Goal: Check status: Check status

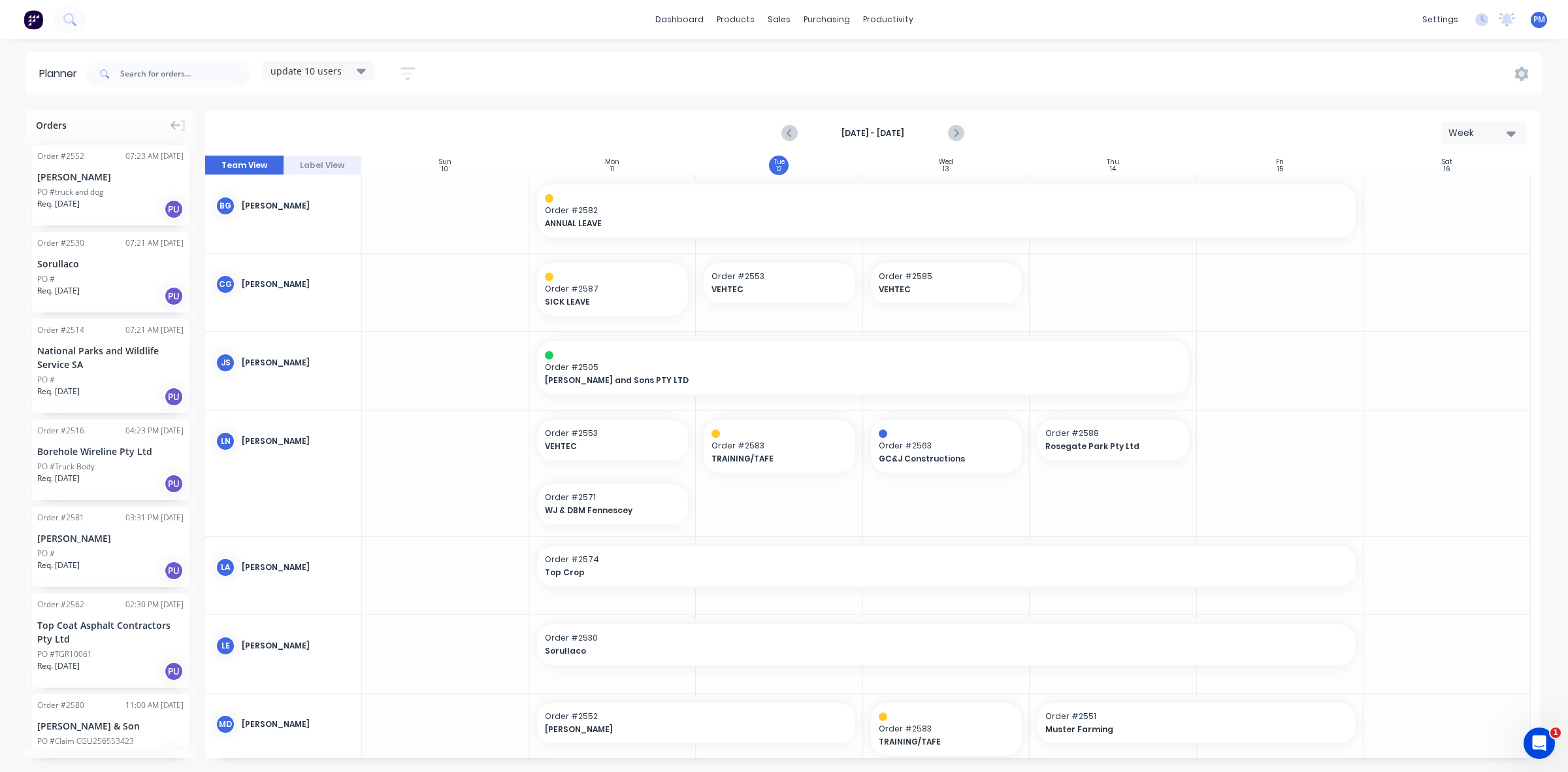
scroll to position [180, 0]
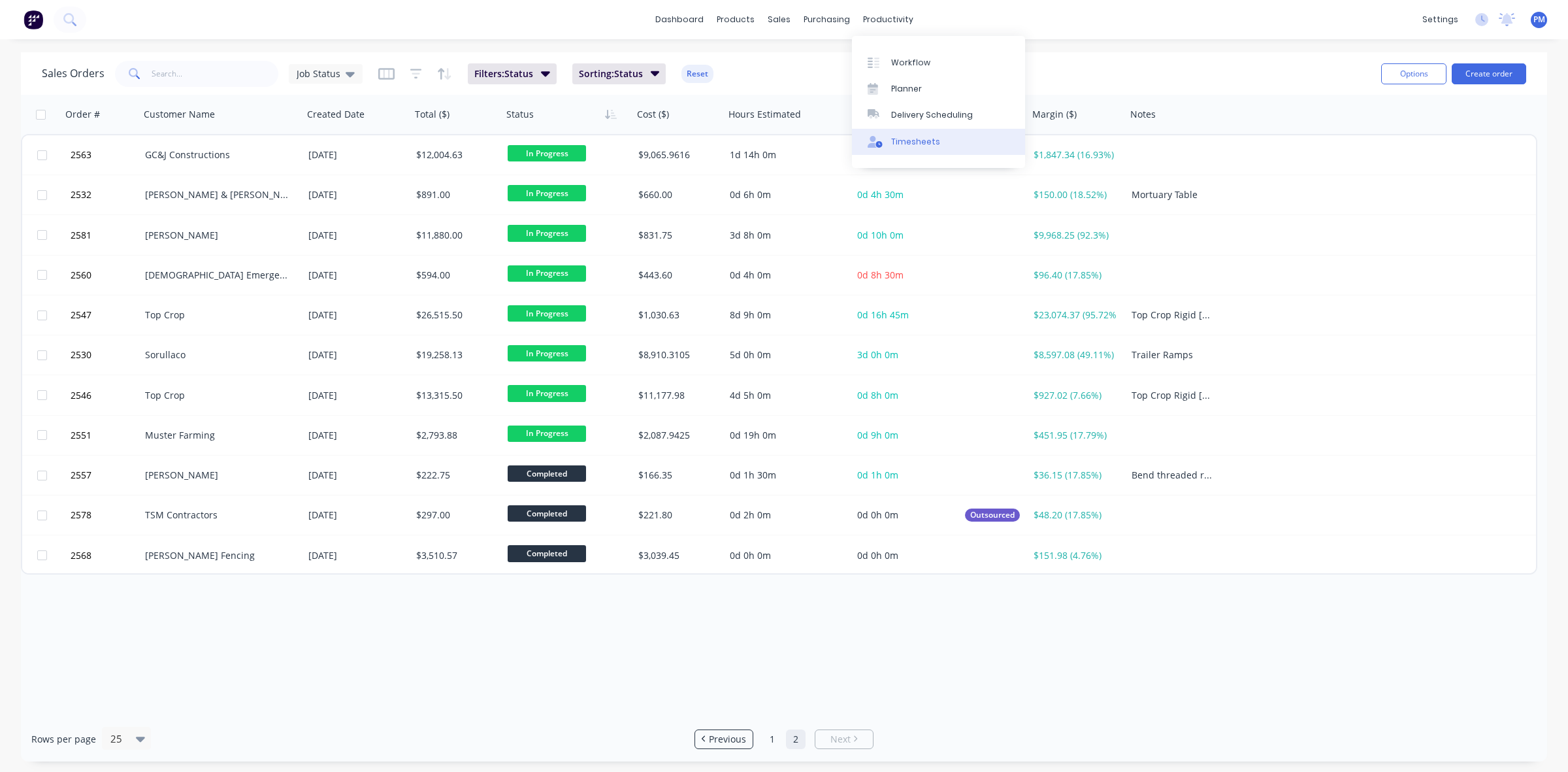
click at [916, 139] on div "Timesheets" at bounding box center [915, 142] width 49 height 12
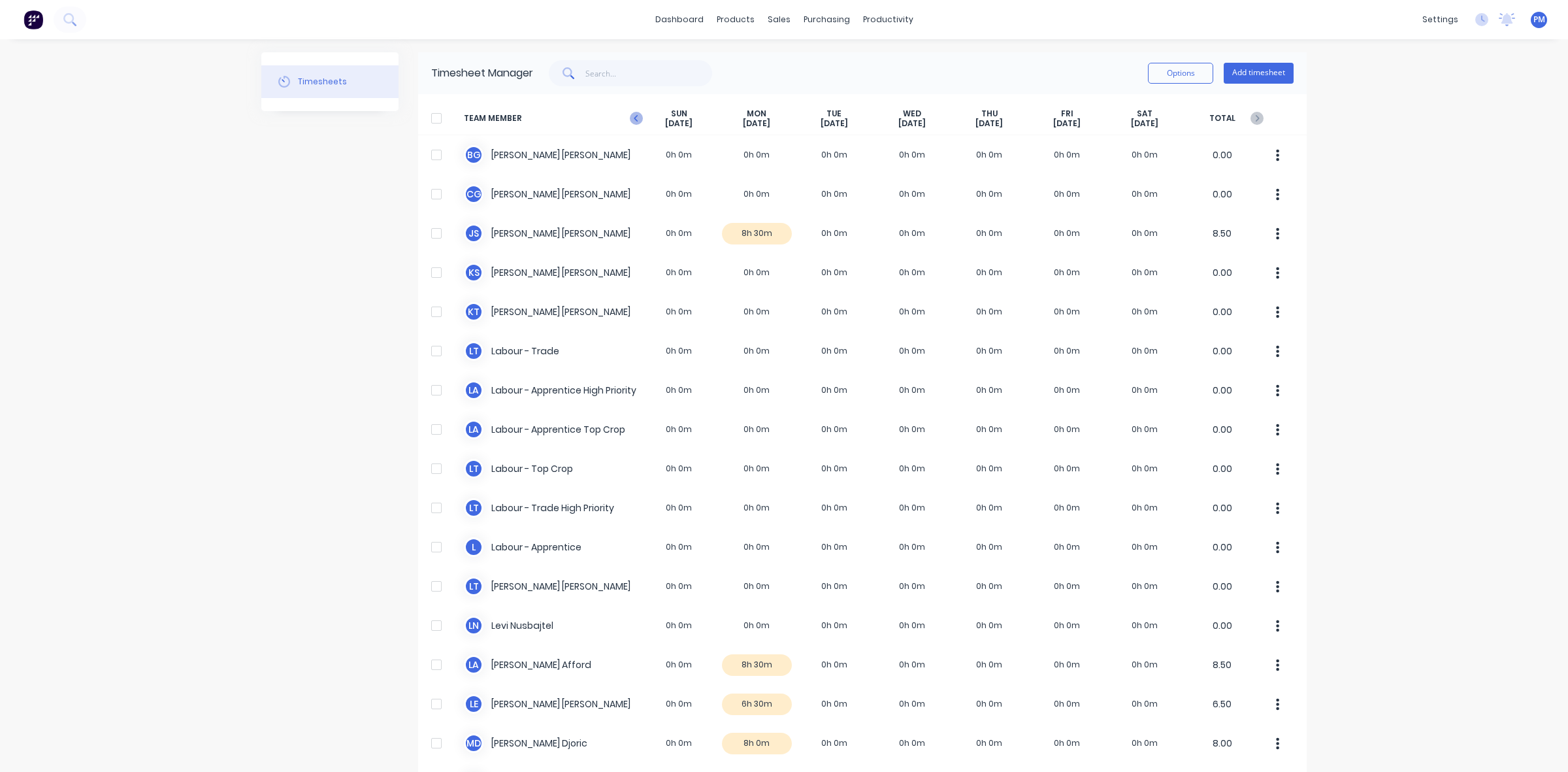
click at [634, 121] on icon at bounding box center [636, 118] width 13 height 13
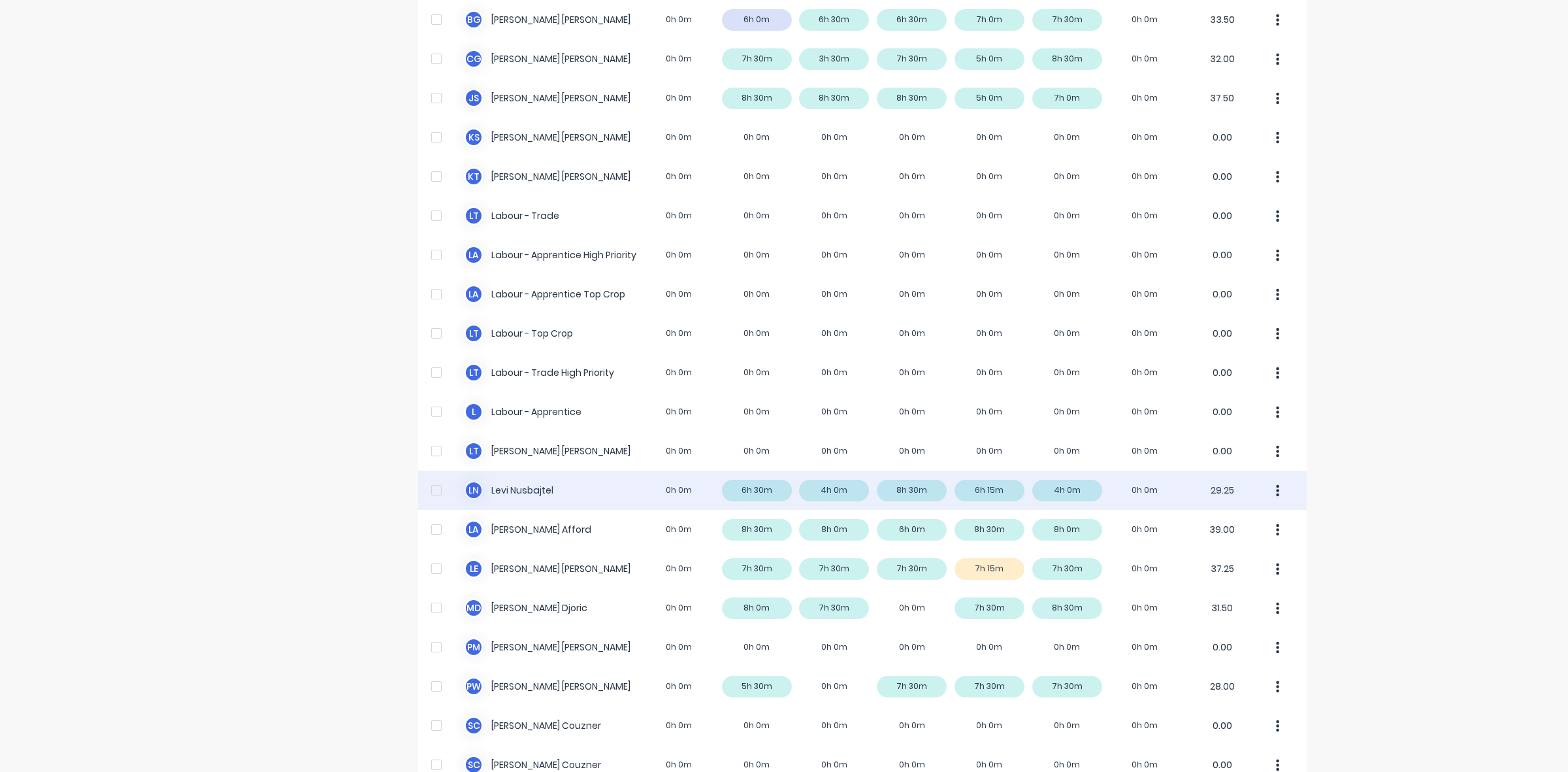
scroll to position [163, 0]
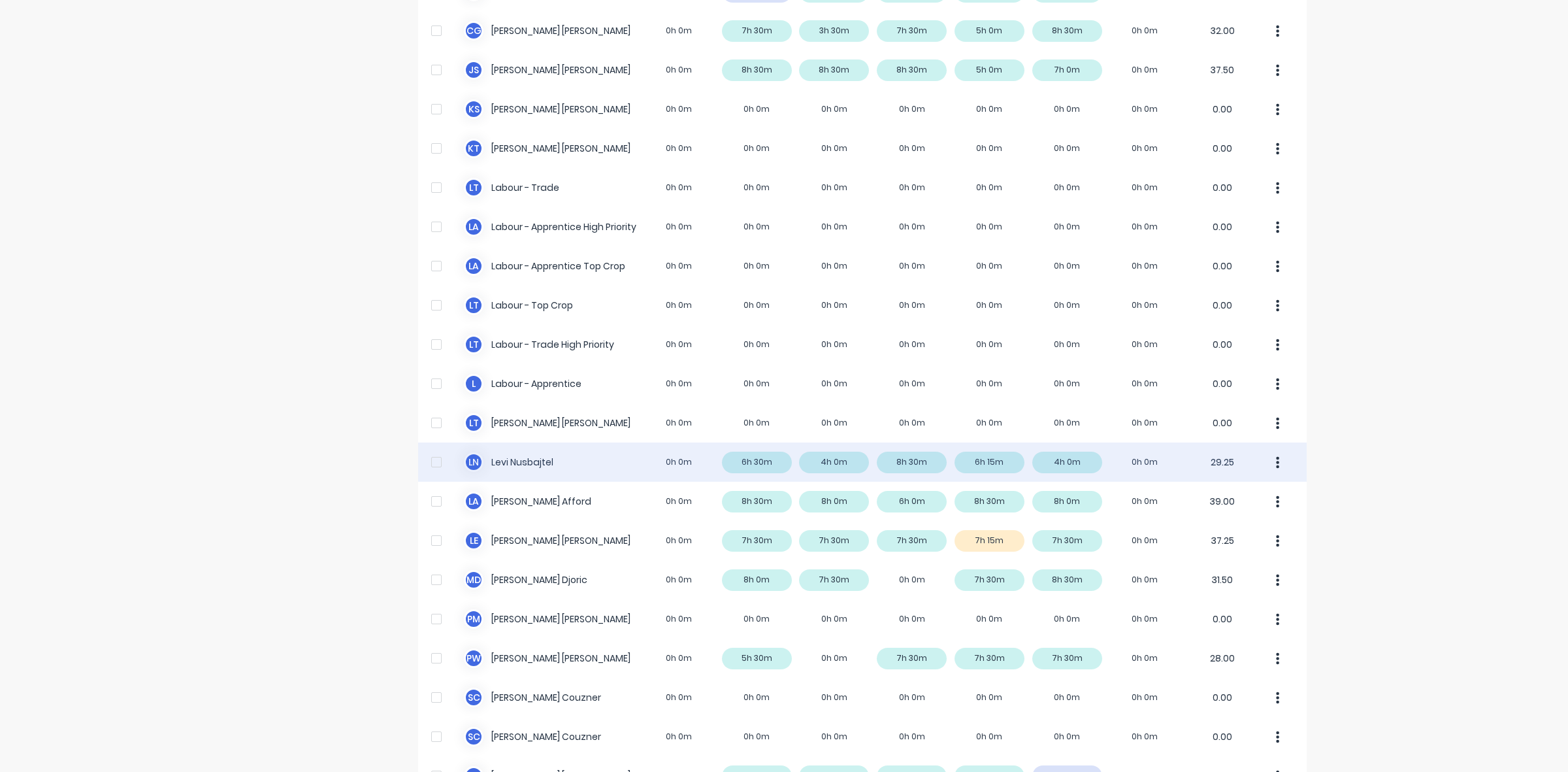
click at [1062, 462] on div "L N Levi Nusbajtel 0h 0m 6h 30m 4h 0m 8h 30m 6h 15m 4h 0m 0h 0m 29.25" at bounding box center [862, 462] width 888 height 39
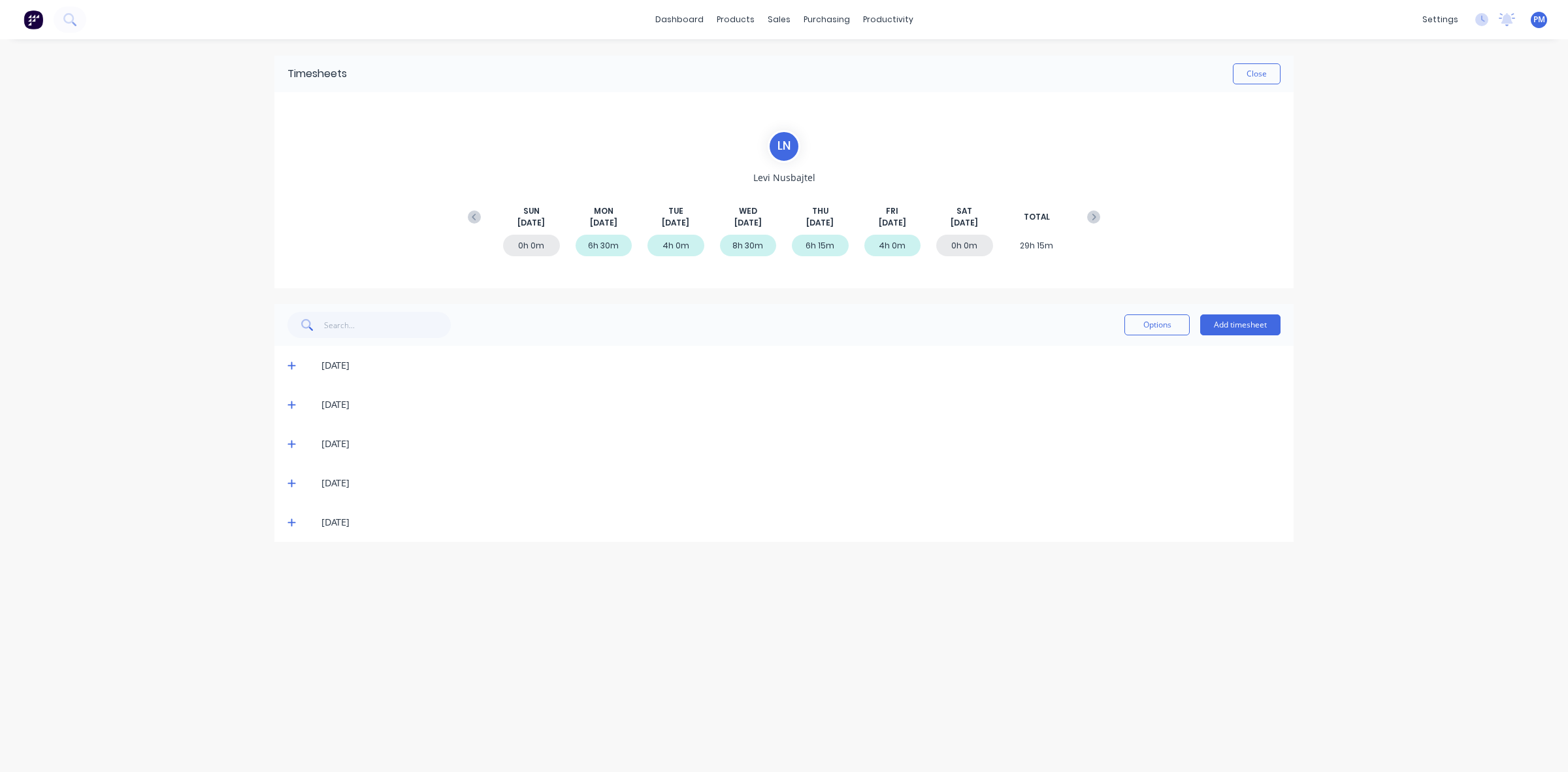
click at [291, 520] on icon at bounding box center [292, 522] width 9 height 9
click at [291, 521] on icon at bounding box center [292, 522] width 9 height 9
click at [1249, 71] on button "Close" at bounding box center [1256, 74] width 47 height 21
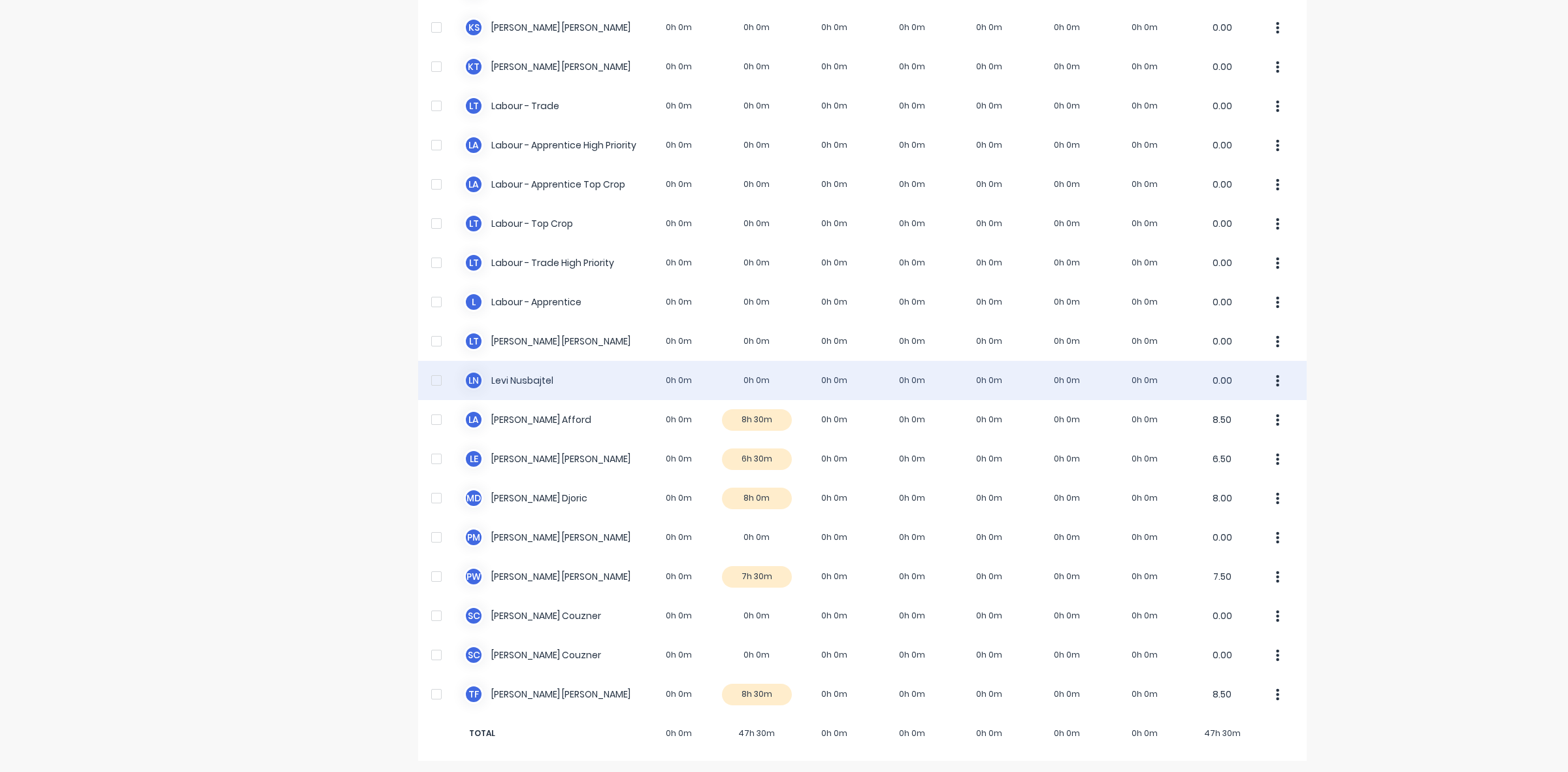
scroll to position [247, 0]
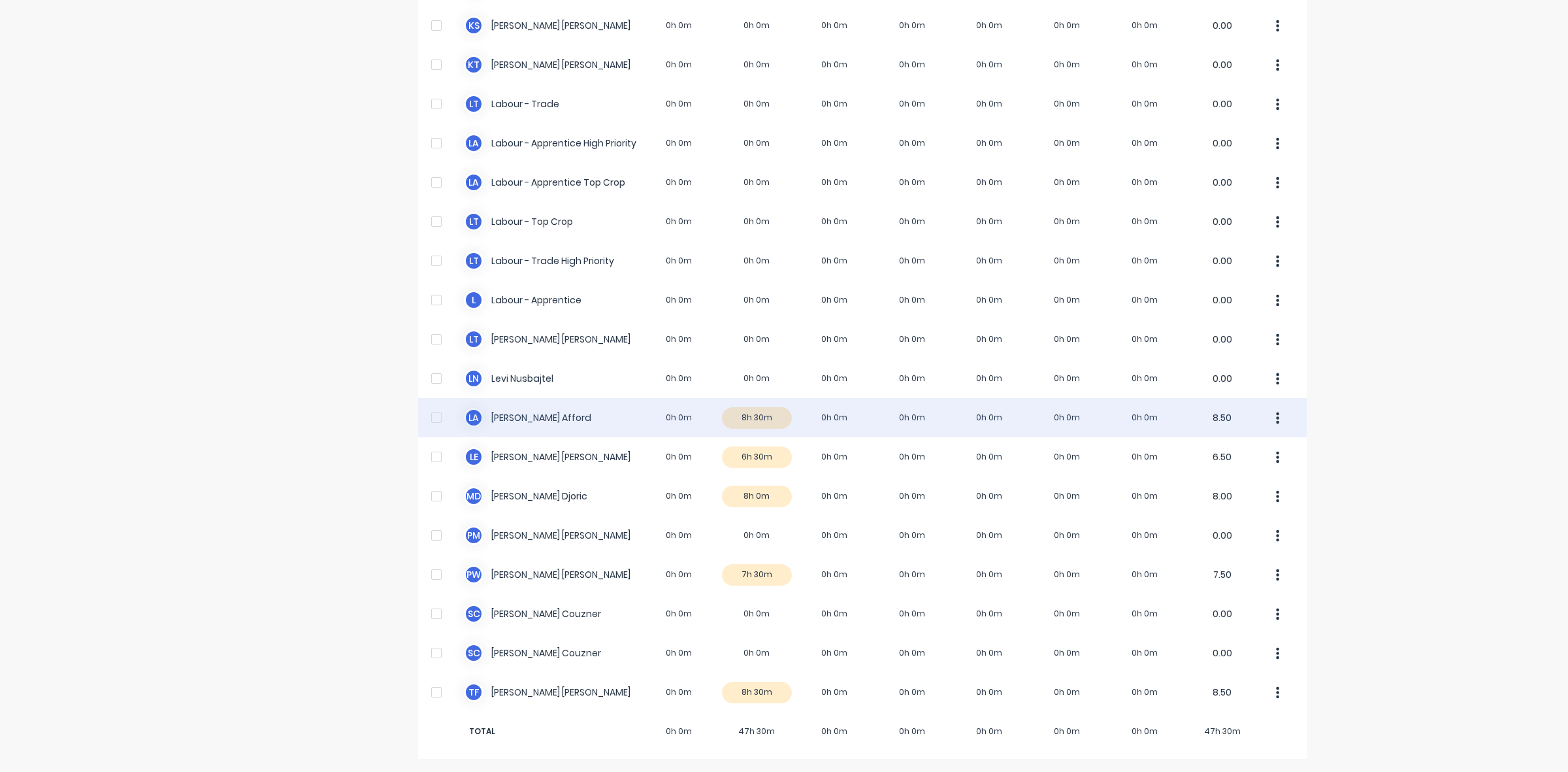
click at [739, 412] on div "L A Lloyd Afford 0h 0m 8h 30m 0h 0m 0h 0m 0h 0m 0h 0m 0h 0m 8.50" at bounding box center [862, 417] width 888 height 39
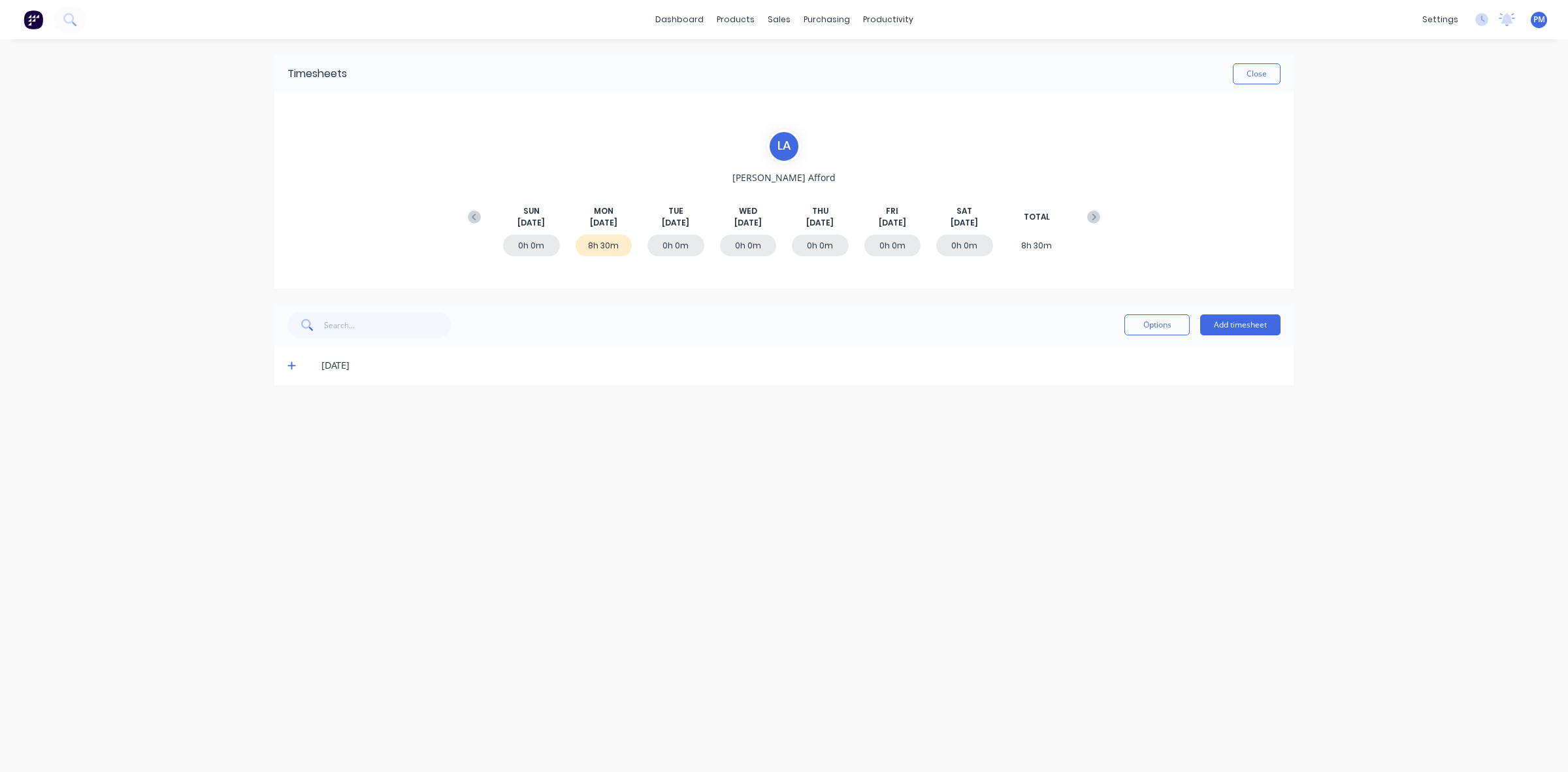
click at [292, 367] on icon at bounding box center [292, 365] width 9 height 9
click at [292, 367] on icon at bounding box center [292, 365] width 9 height 9
click at [1249, 72] on button "Close" at bounding box center [1256, 74] width 47 height 21
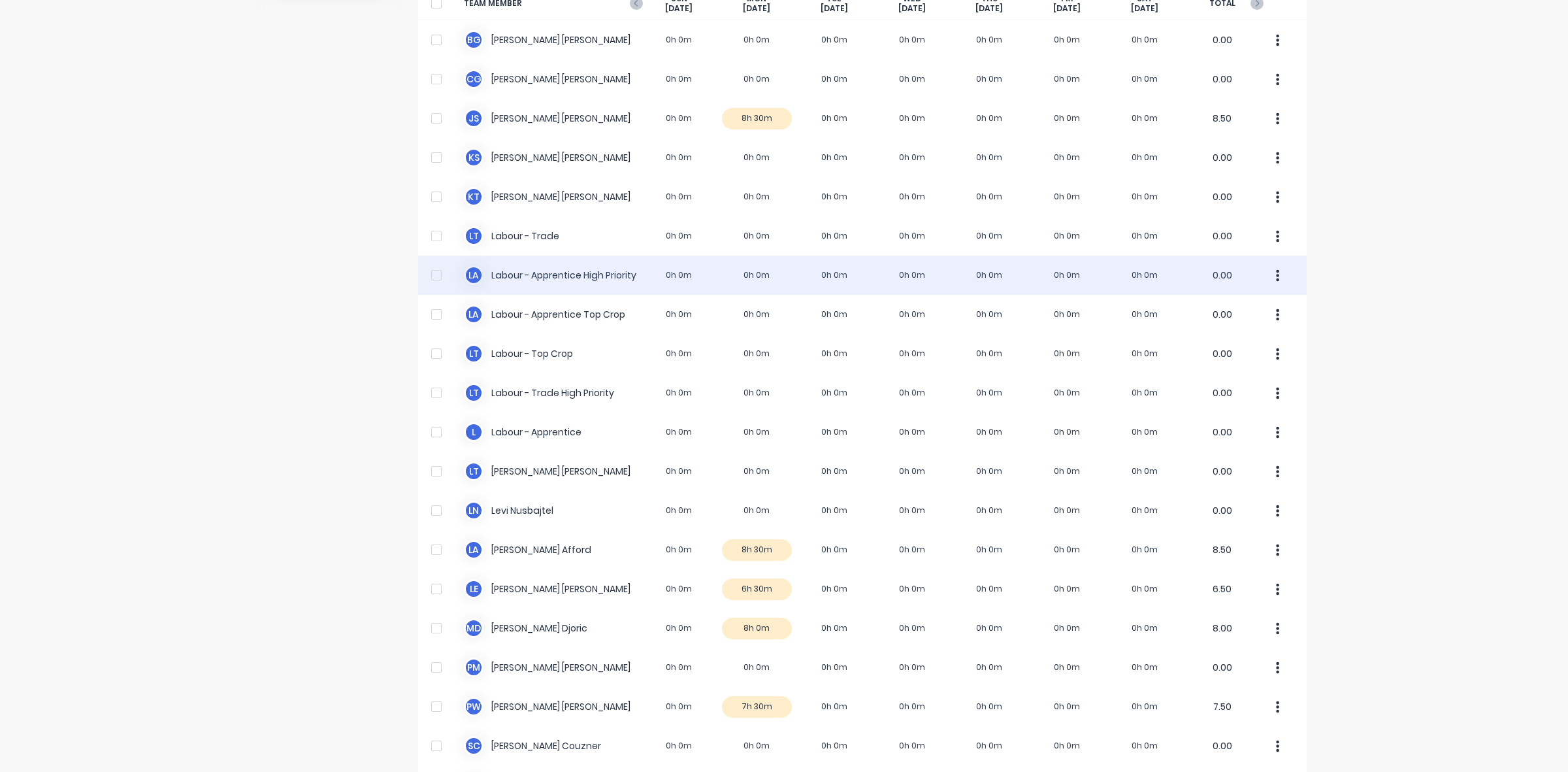
scroll to position [163, 0]
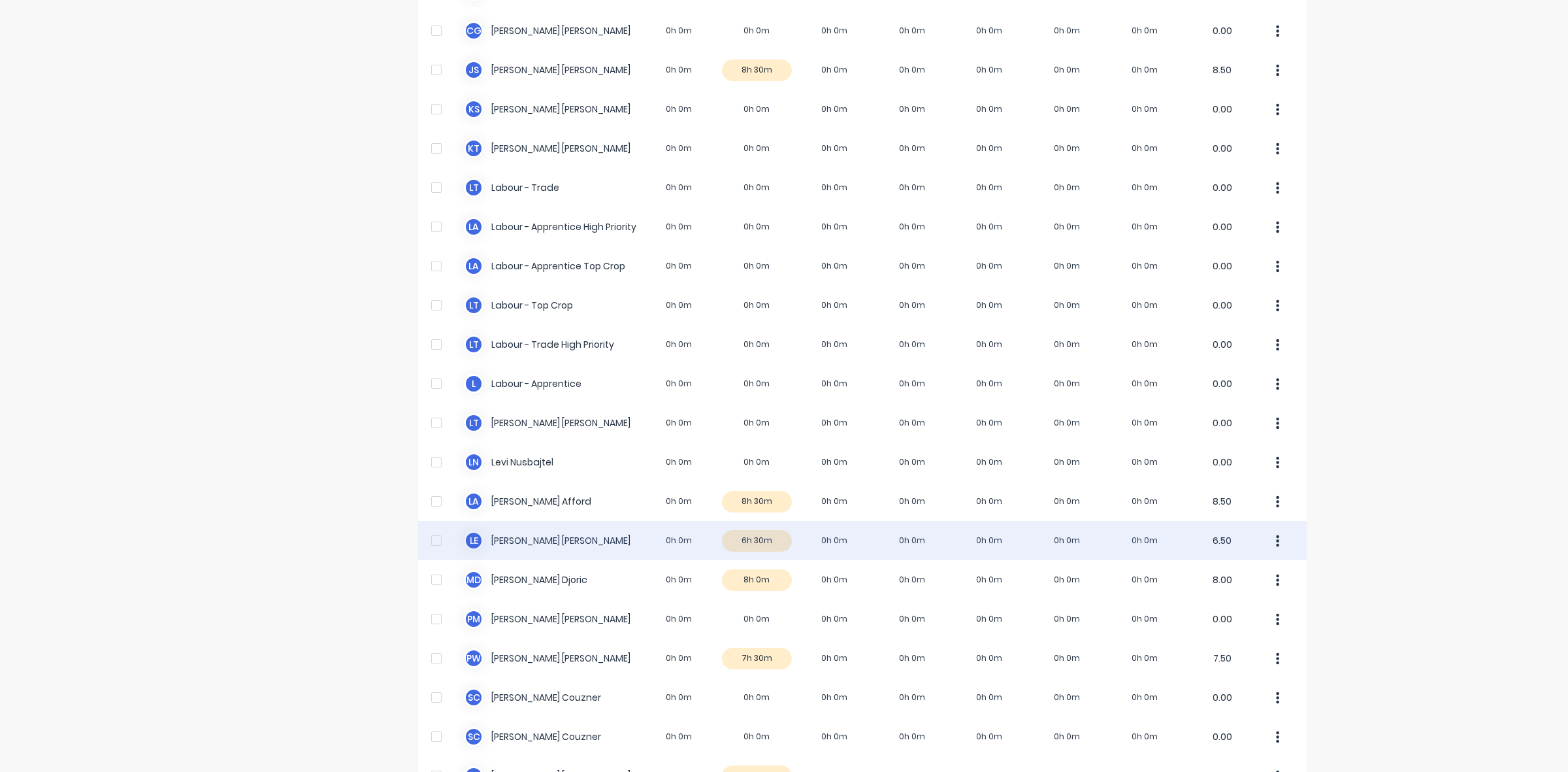
click at [749, 540] on div "L E Luke Ellis 0h 0m 6h 30m 0h 0m 0h 0m 0h 0m 0h 0m 0h 0m 6.50" at bounding box center [862, 541] width 888 height 39
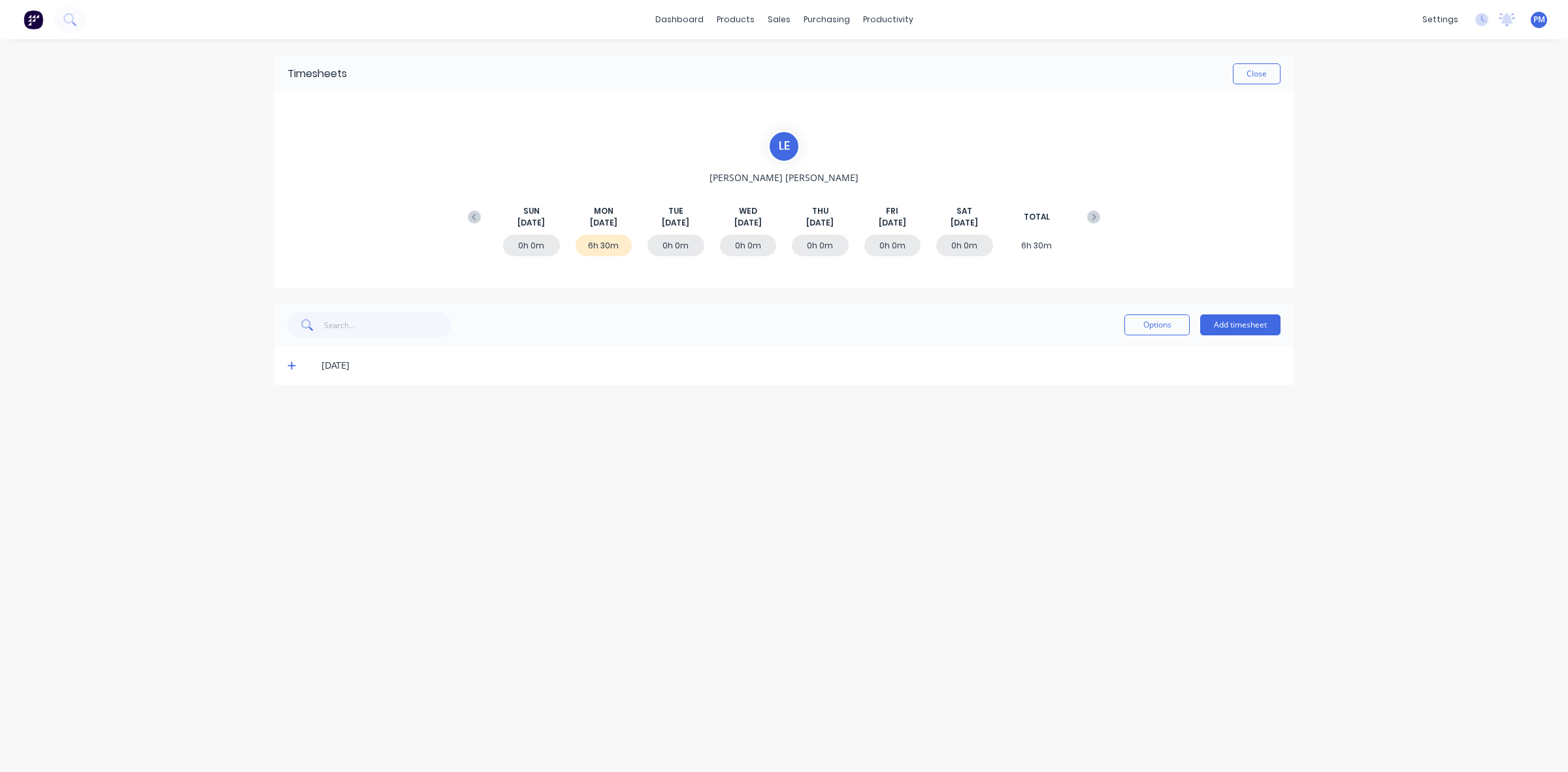
click at [287, 366] on icon at bounding box center [292, 365] width 9 height 9
click at [1260, 75] on button "Close" at bounding box center [1256, 74] width 47 height 21
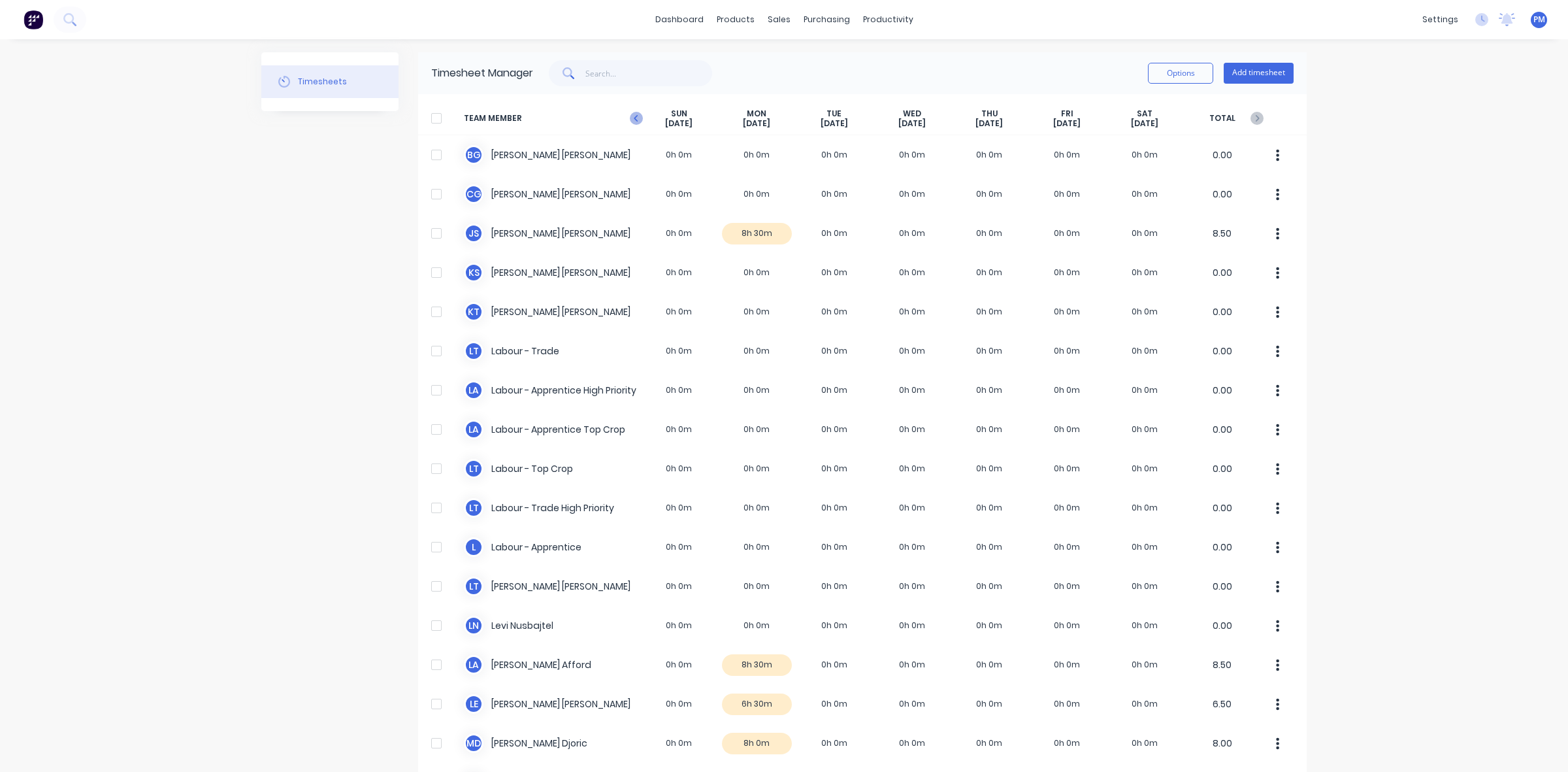
click at [630, 119] on icon at bounding box center [636, 118] width 13 height 13
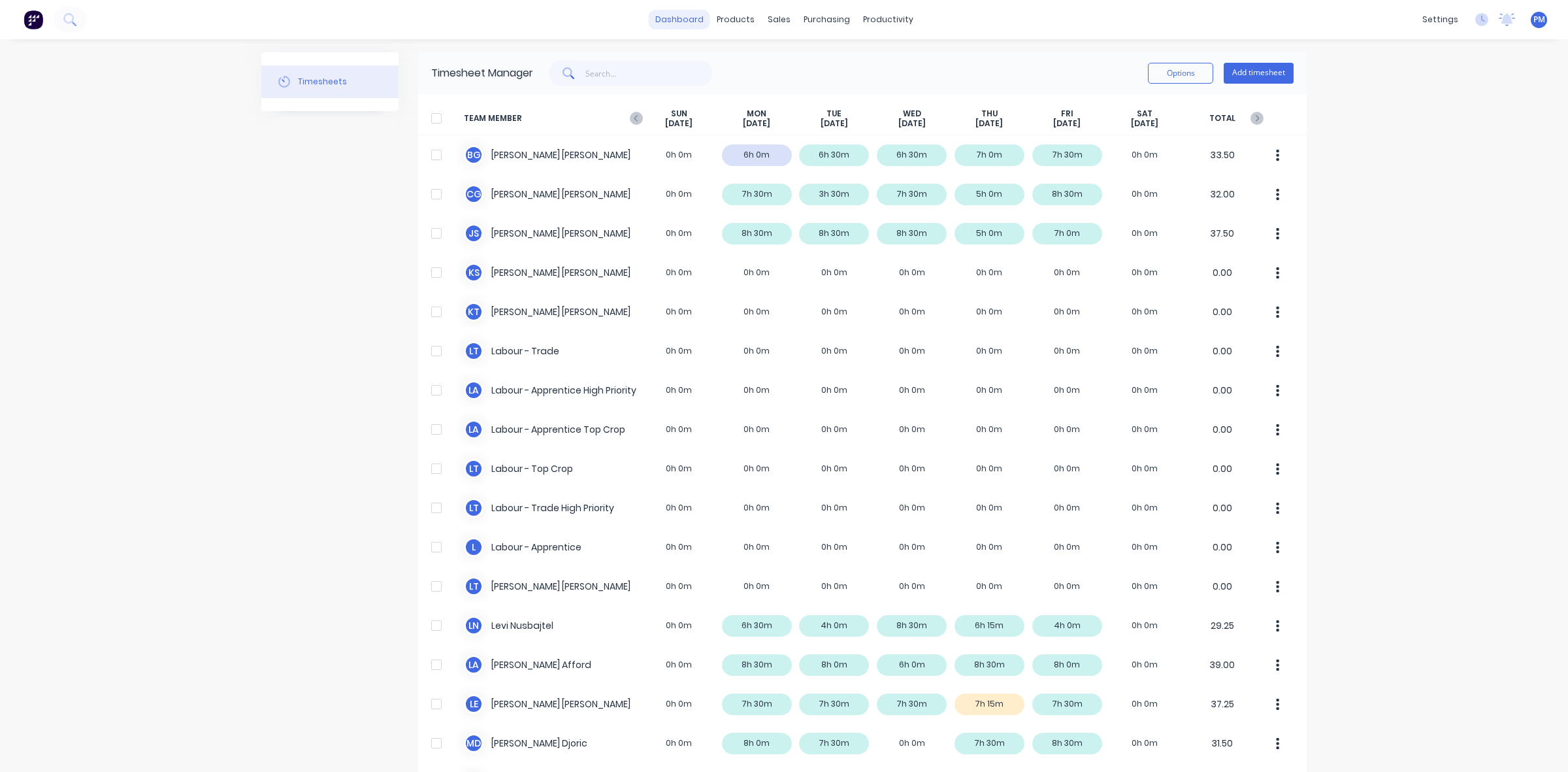
click at [681, 22] on link "dashboard" at bounding box center [679, 19] width 61 height 20
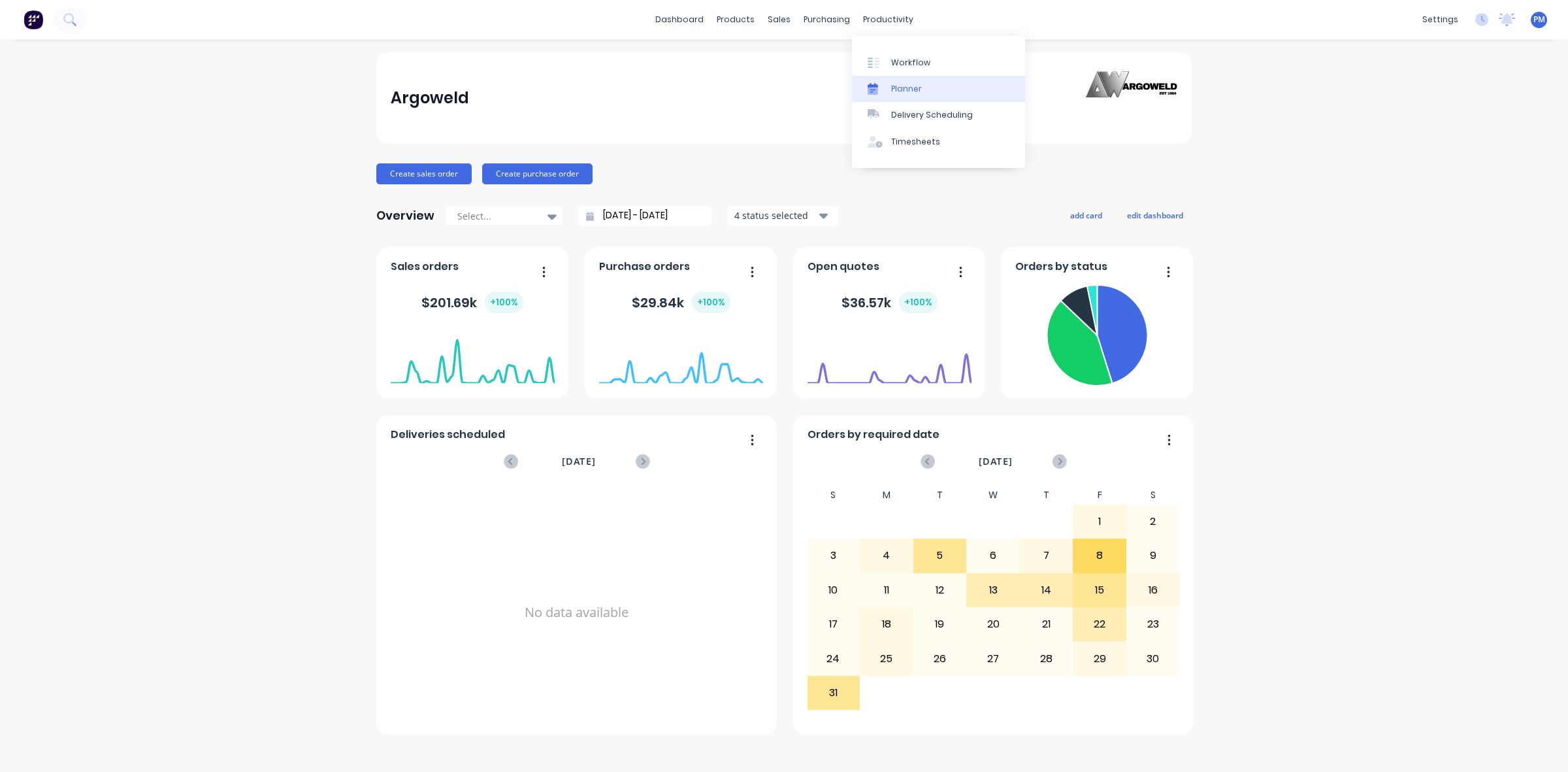
click at [897, 86] on div "Planner" at bounding box center [907, 89] width 31 height 12
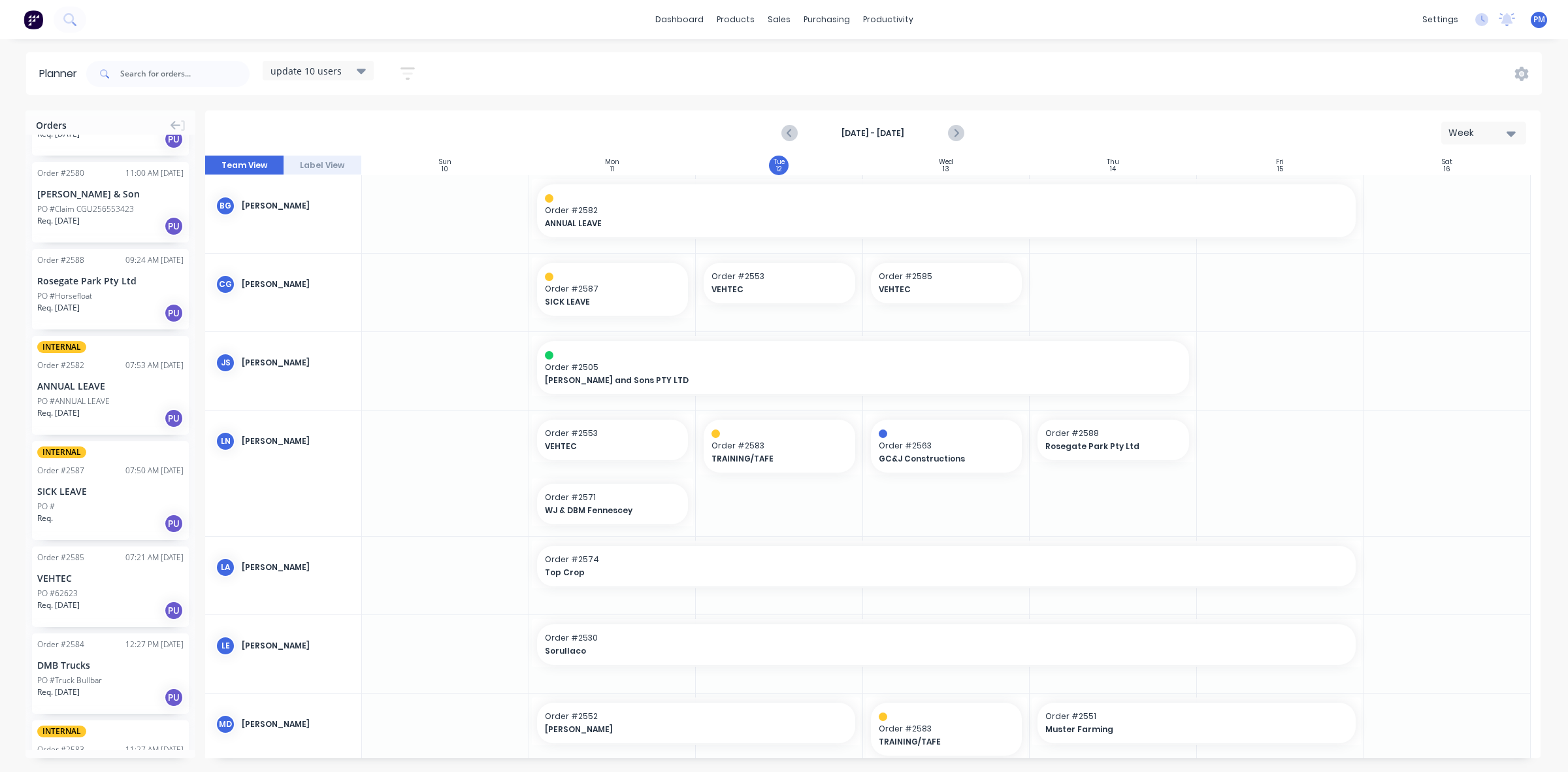
scroll to position [654, 0]
drag, startPoint x: 795, startPoint y: 281, endPoint x: 1089, endPoint y: 293, distance: 294.2
drag, startPoint x: 79, startPoint y: 468, endPoint x: 733, endPoint y: 285, distance: 679.1
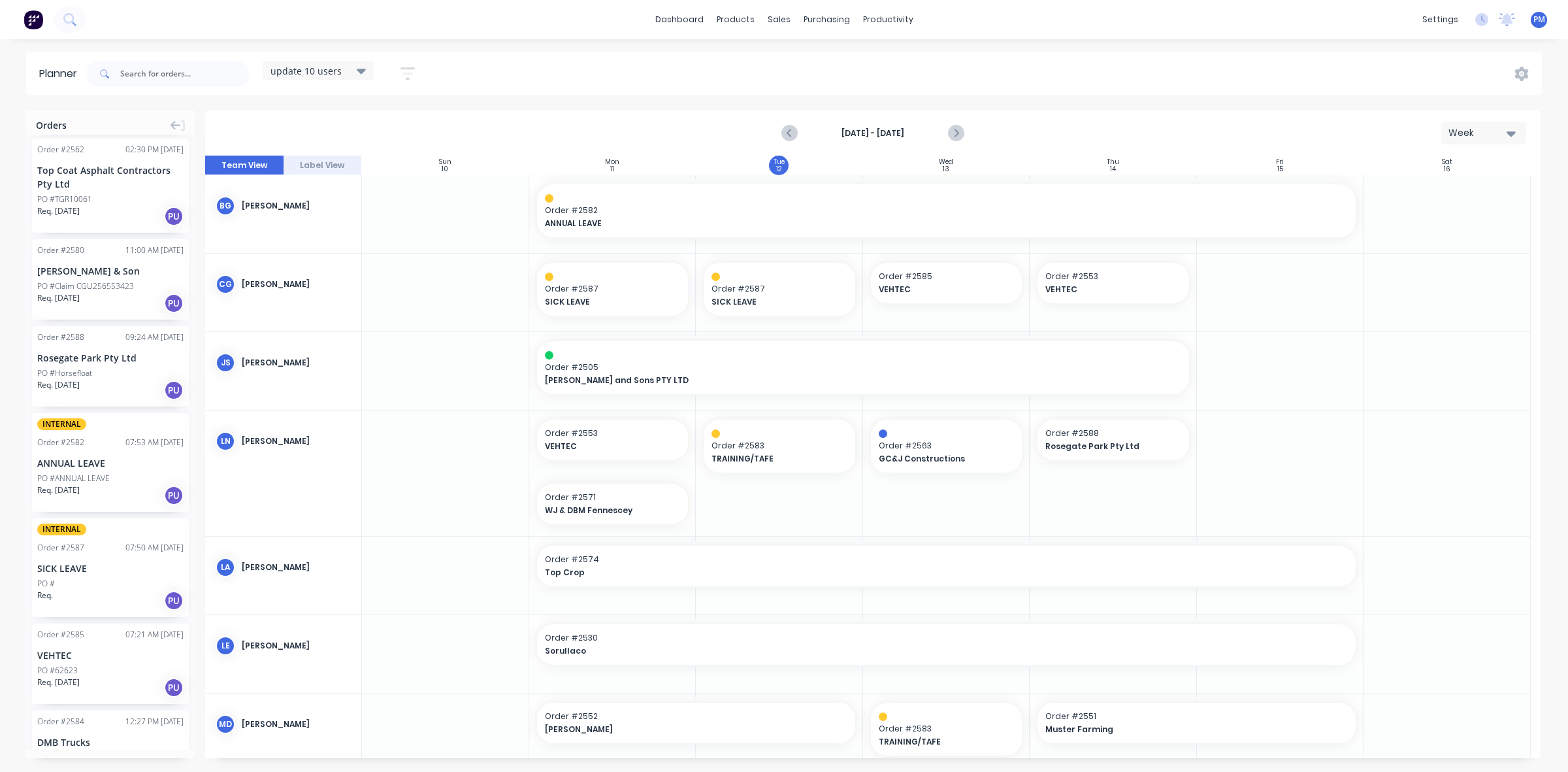
scroll to position [572, 0]
click at [951, 131] on icon "Next page" at bounding box center [955, 133] width 15 height 15
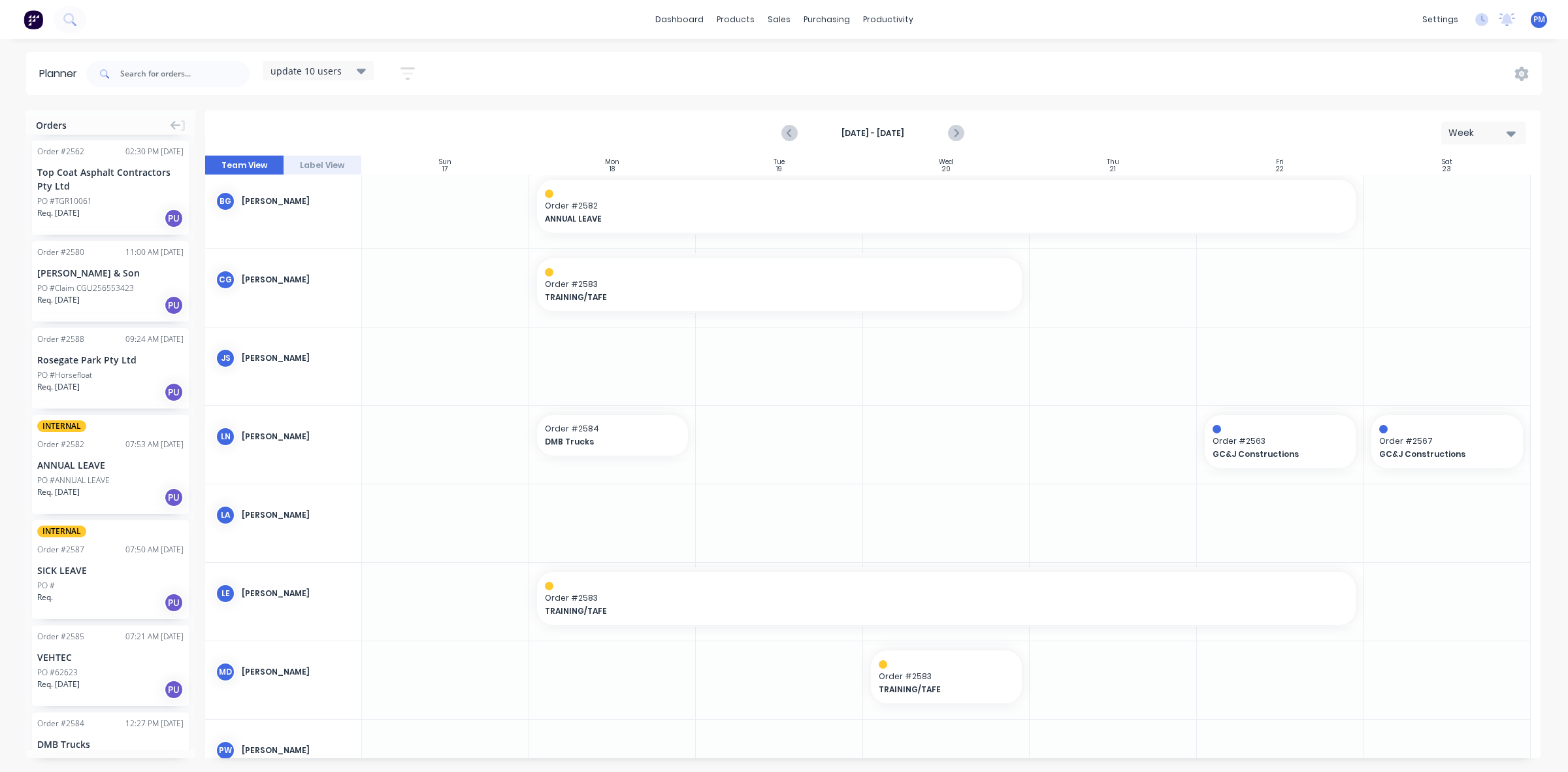
scroll to position [0, 0]
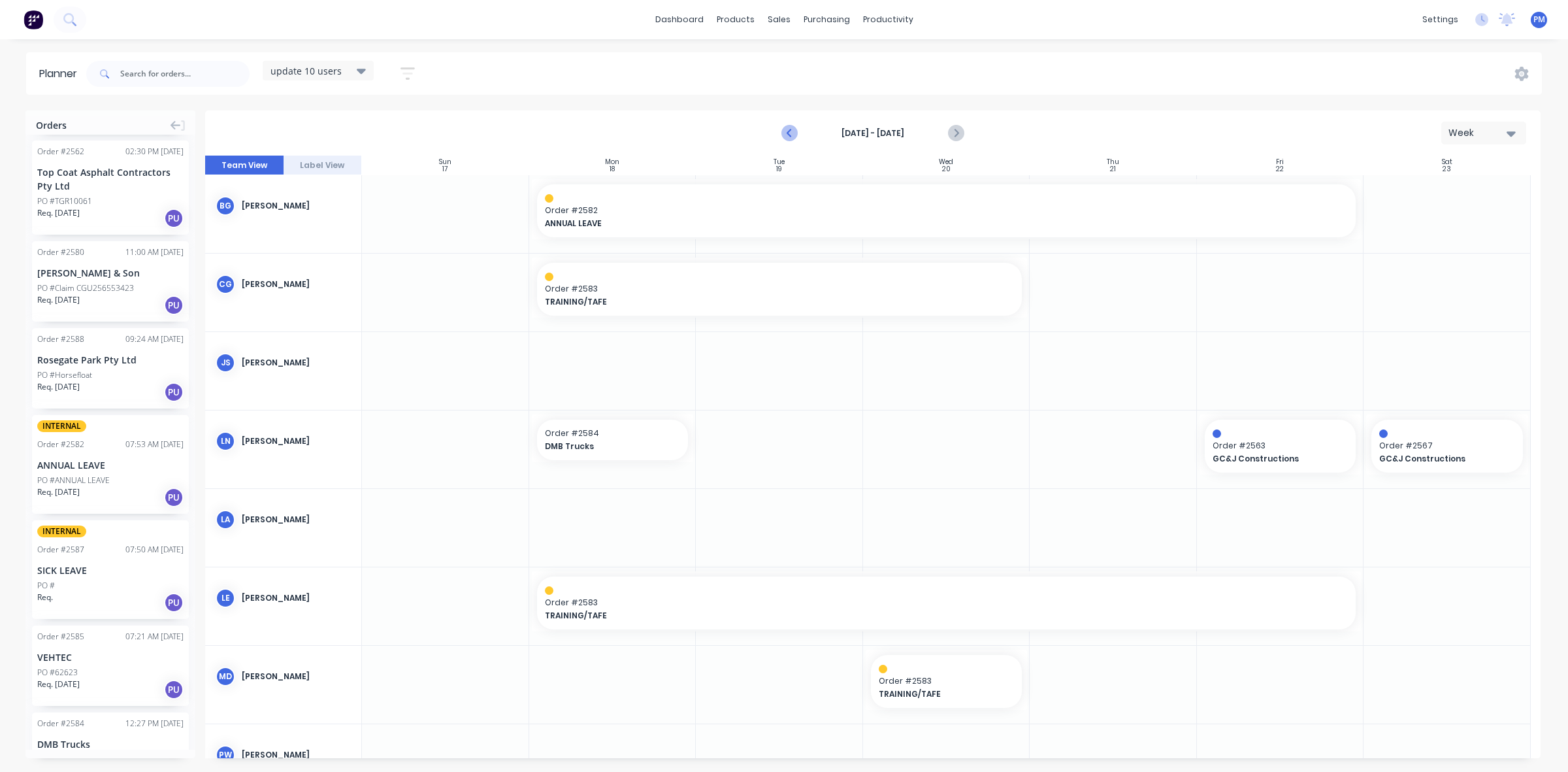
click at [788, 132] on icon "Previous page" at bounding box center [790, 134] width 6 height 10
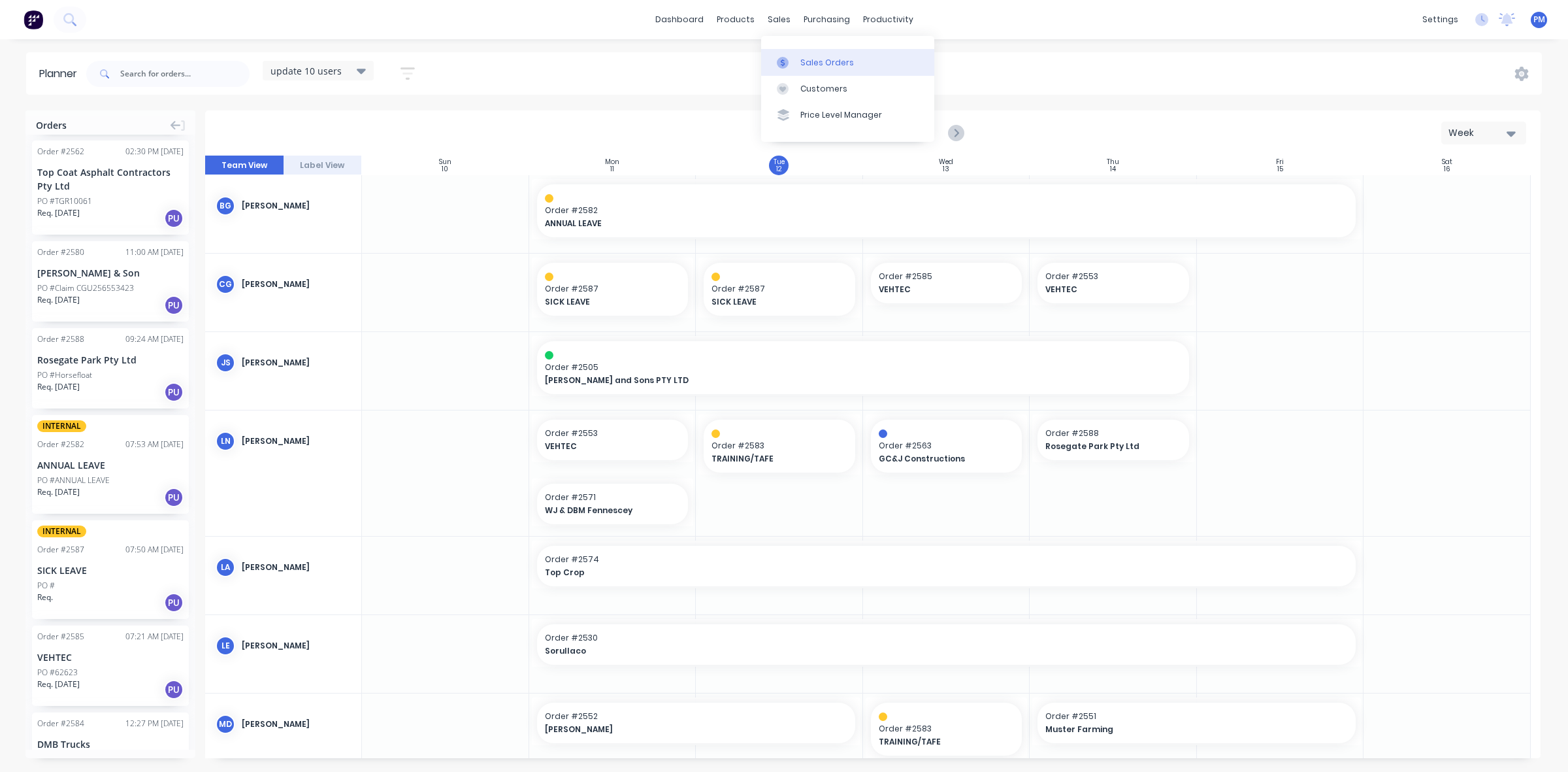
click at [812, 60] on div "Sales Orders" at bounding box center [826, 63] width 53 height 12
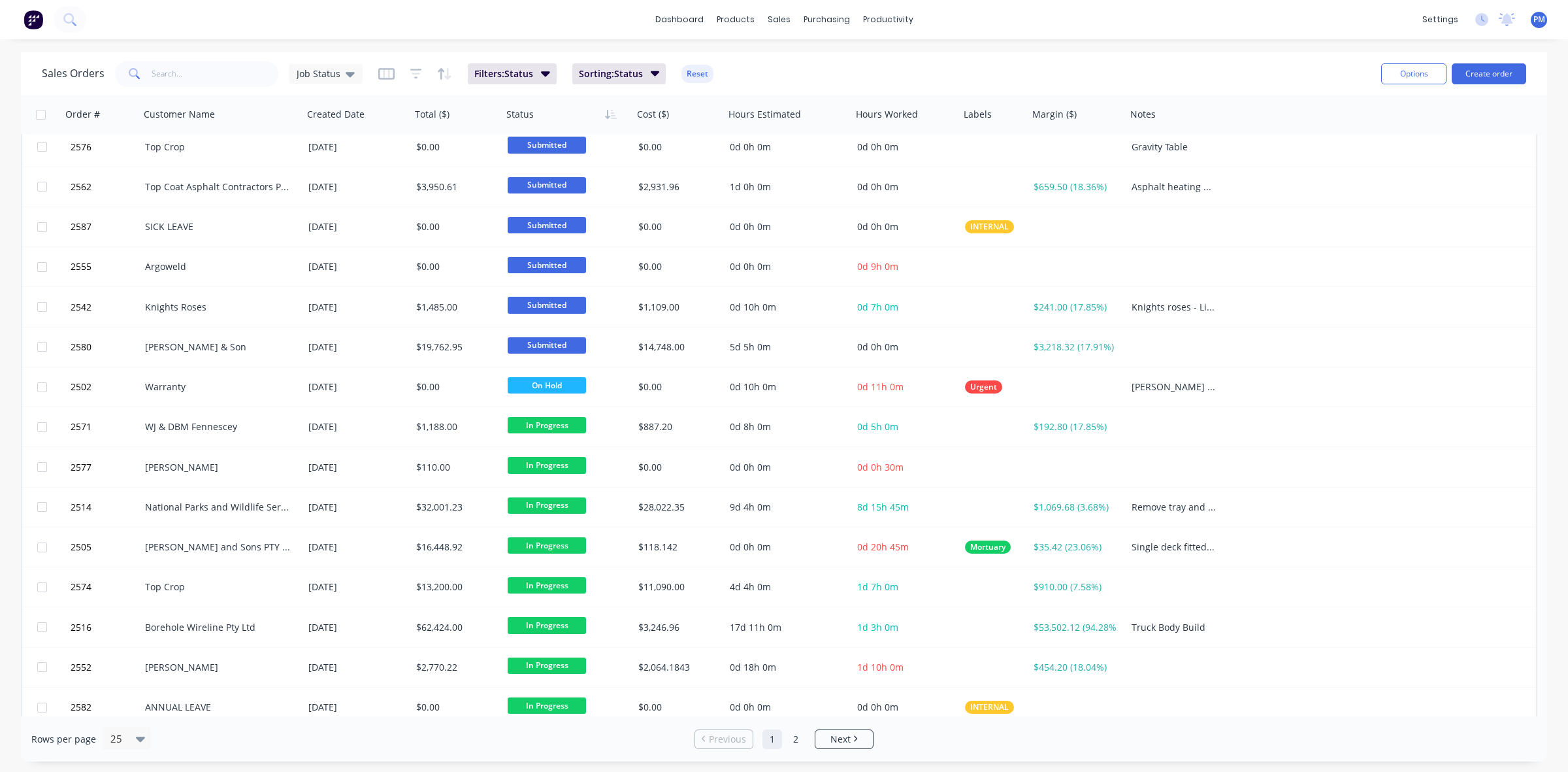
scroll to position [418, 0]
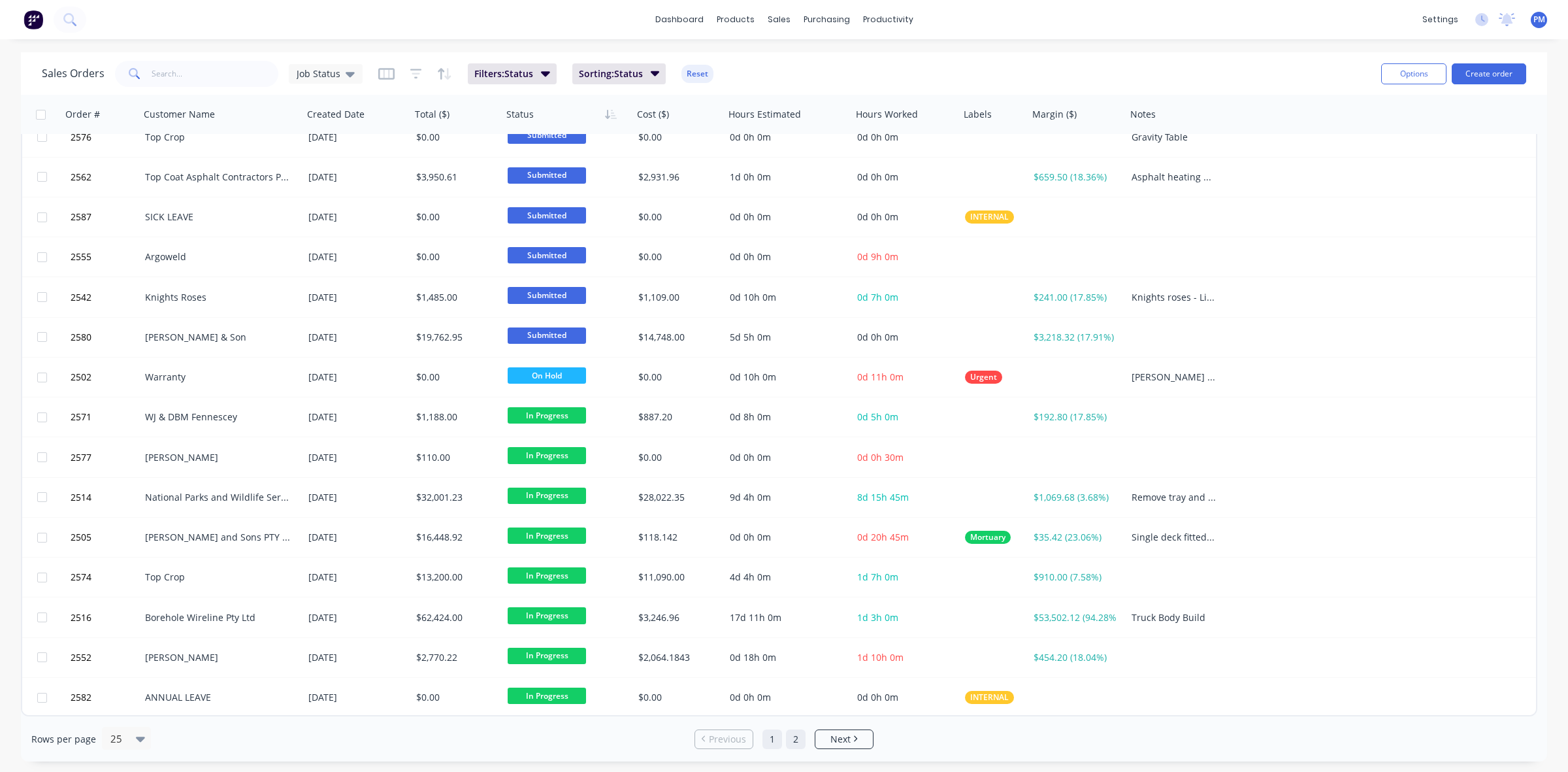
click at [798, 739] on link "2" at bounding box center [796, 739] width 20 height 20
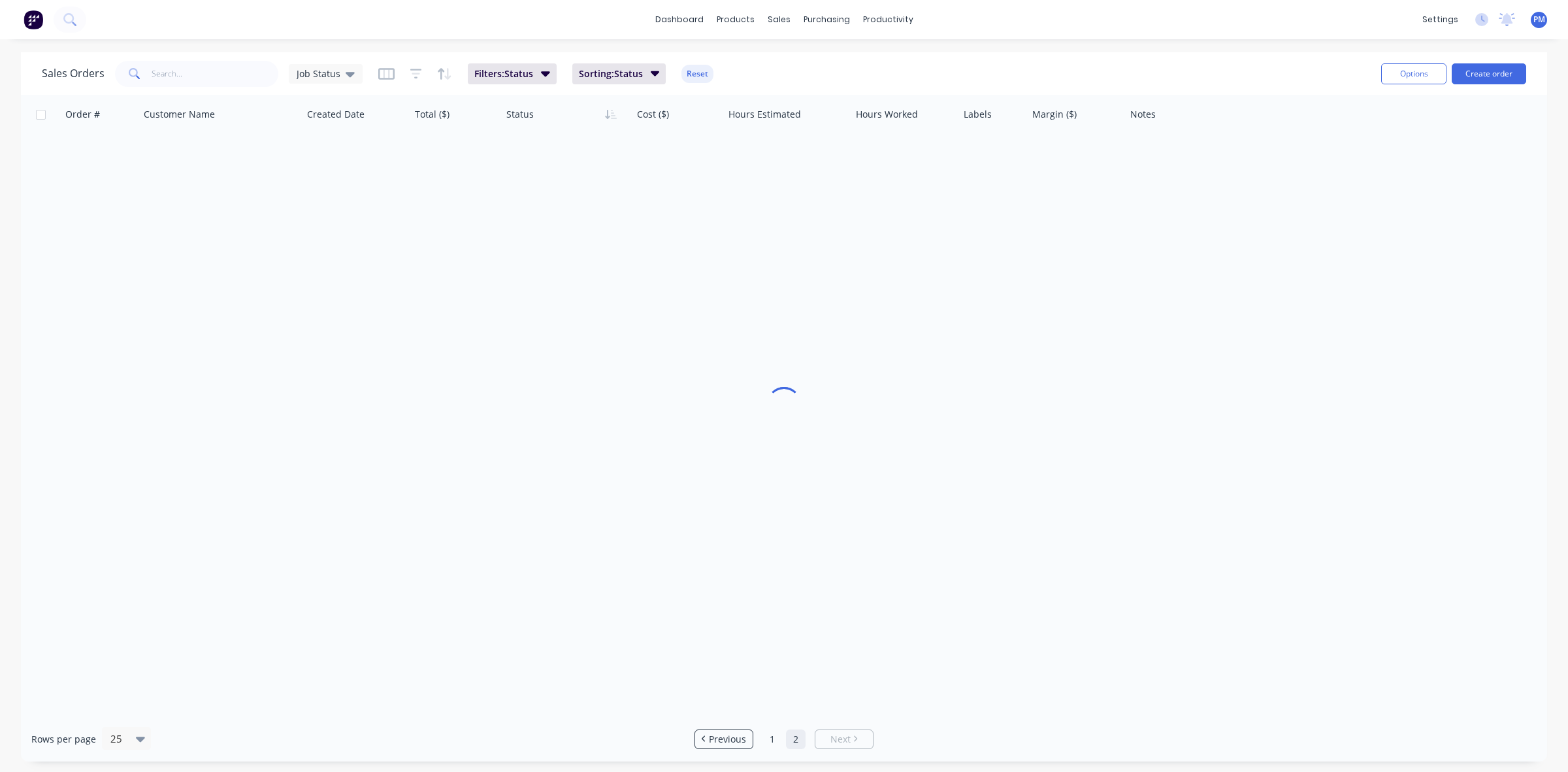
scroll to position [0, 0]
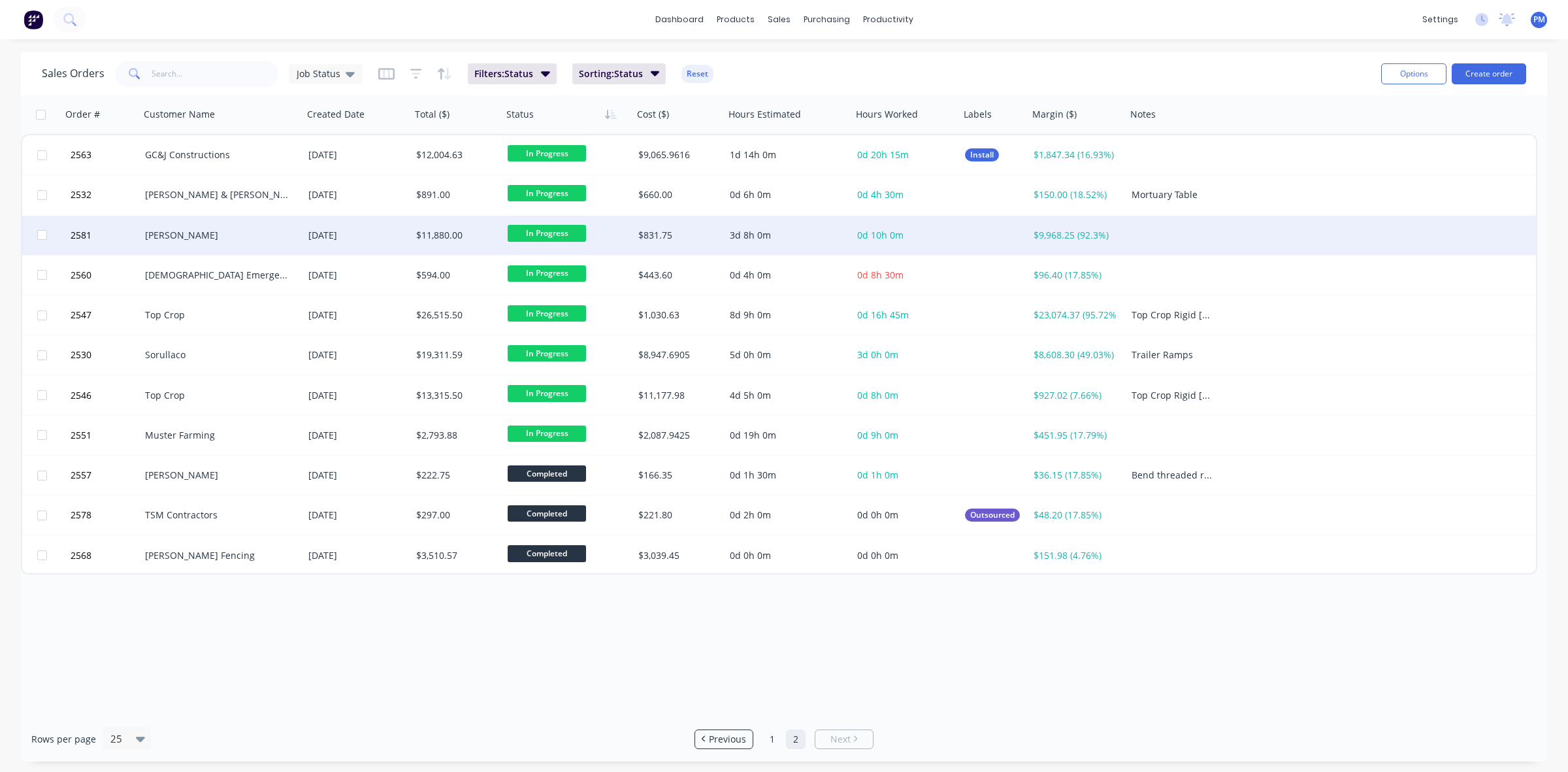
click at [263, 239] on div "[PERSON_NAME]" at bounding box center [217, 236] width 145 height 13
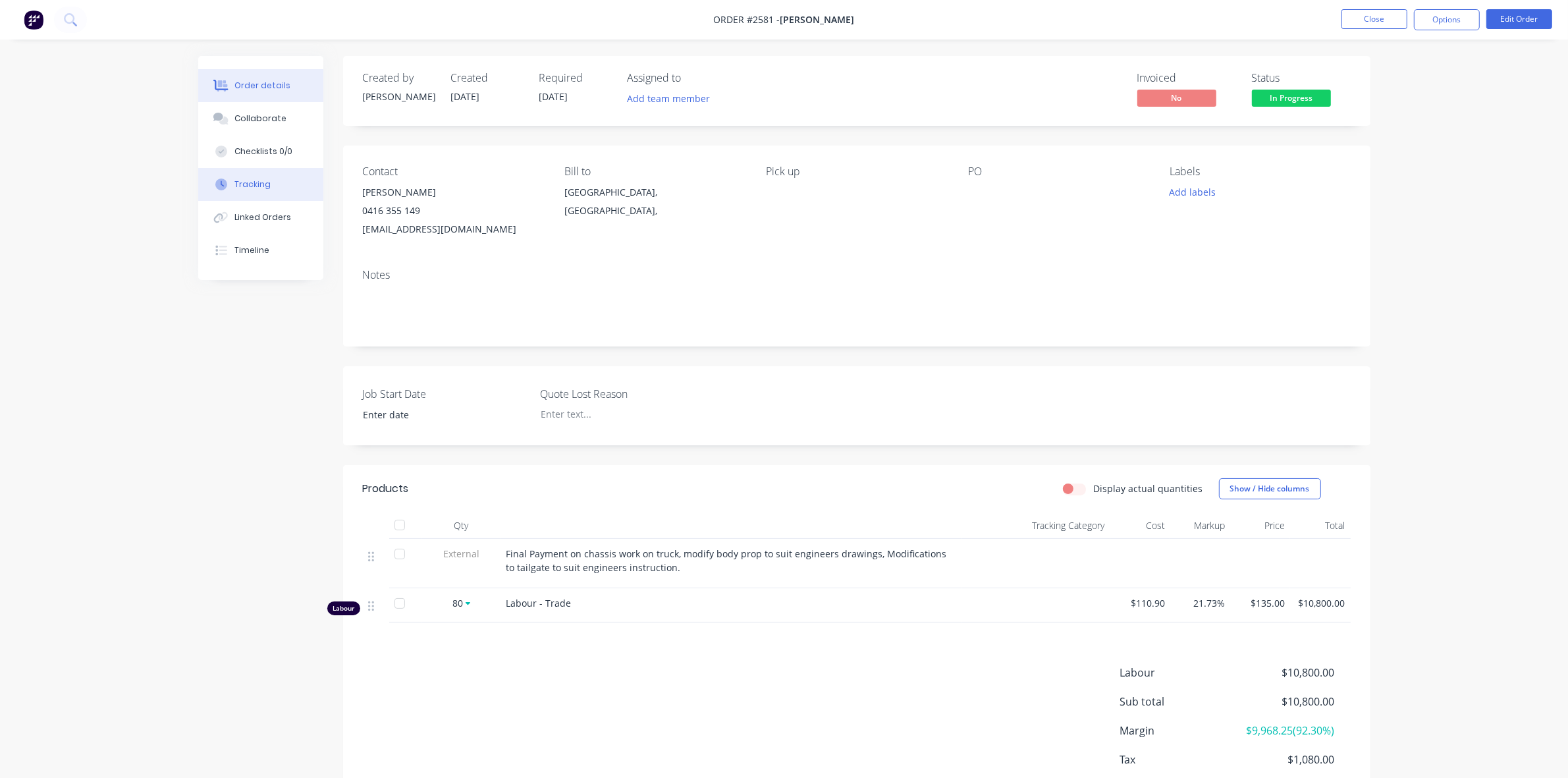
click at [265, 183] on div "Tracking" at bounding box center [252, 185] width 36 height 12
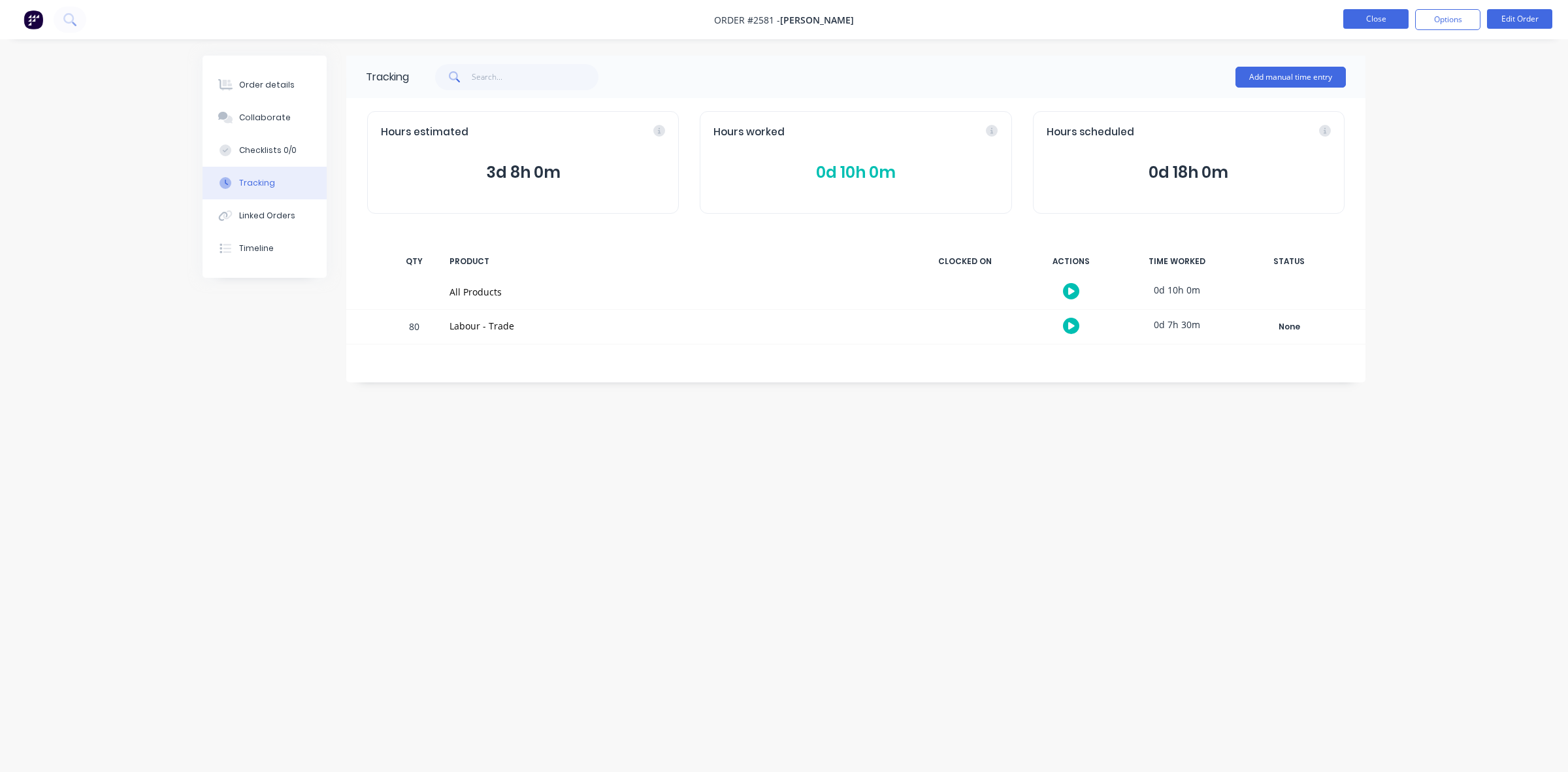
click at [1383, 17] on button "Close" at bounding box center [1376, 19] width 66 height 20
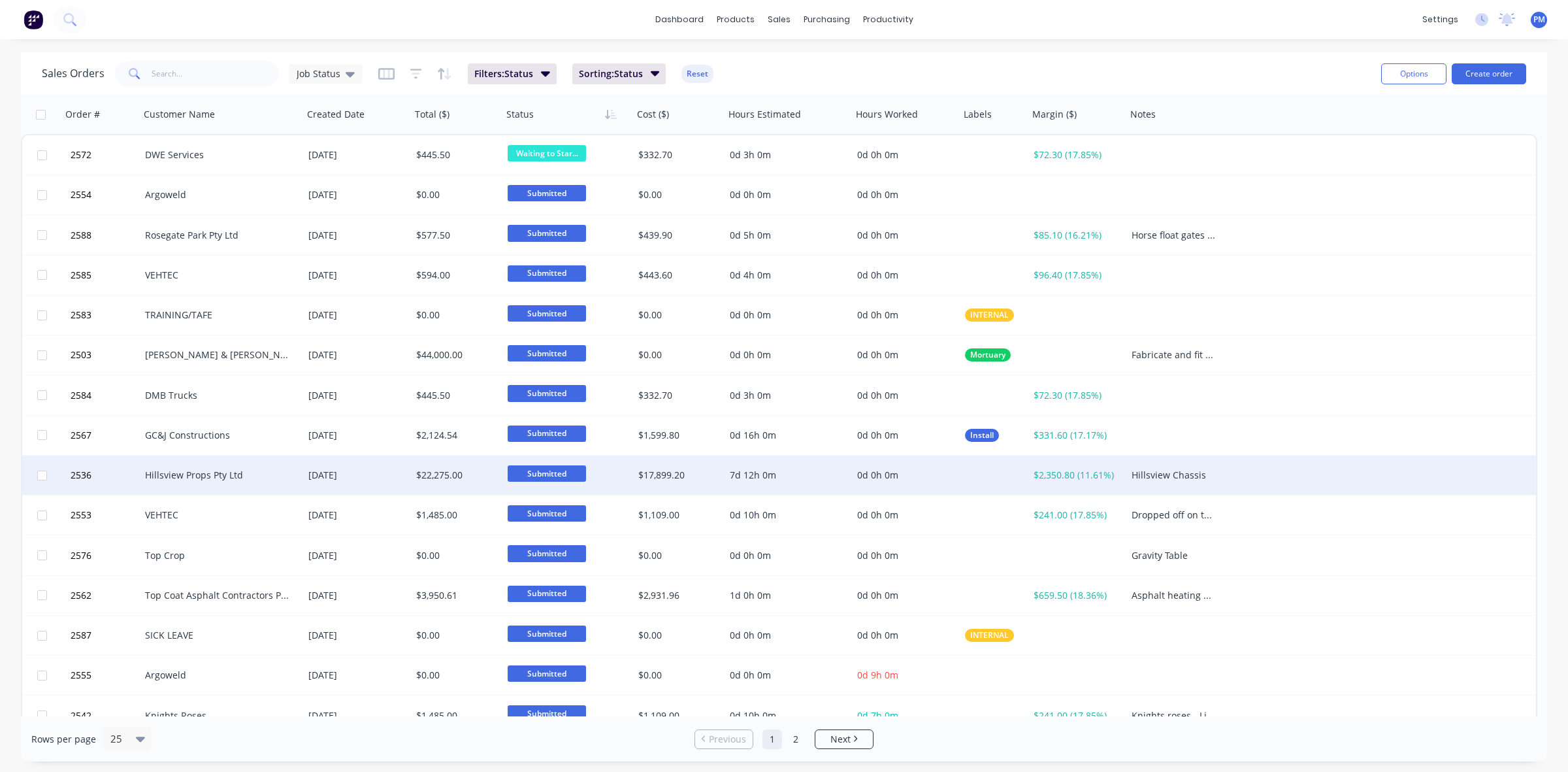
click at [221, 469] on div "Hillsview Props Pty Ltd" at bounding box center [217, 475] width 145 height 13
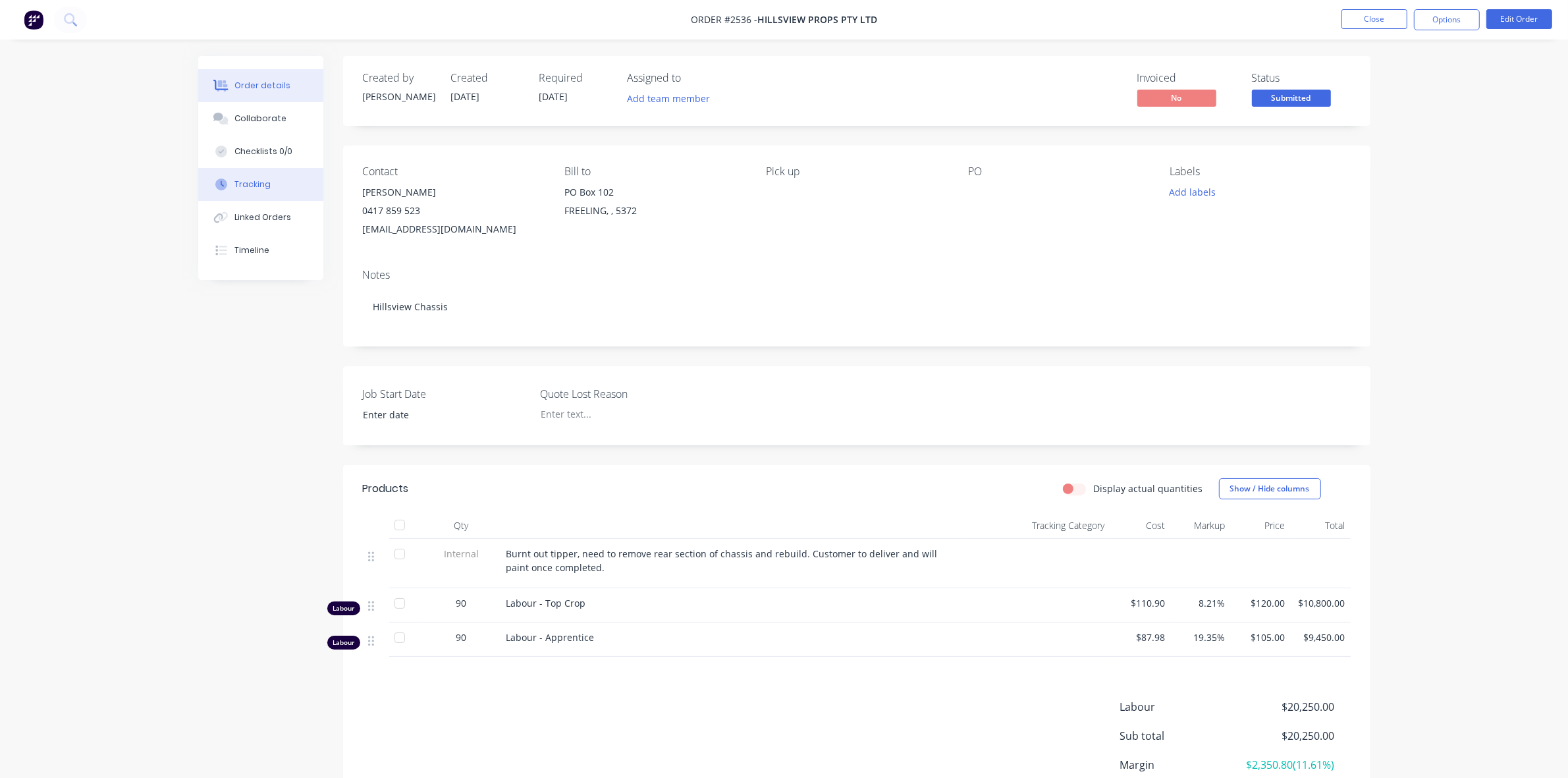
click at [256, 179] on div "Tracking" at bounding box center [252, 185] width 36 height 12
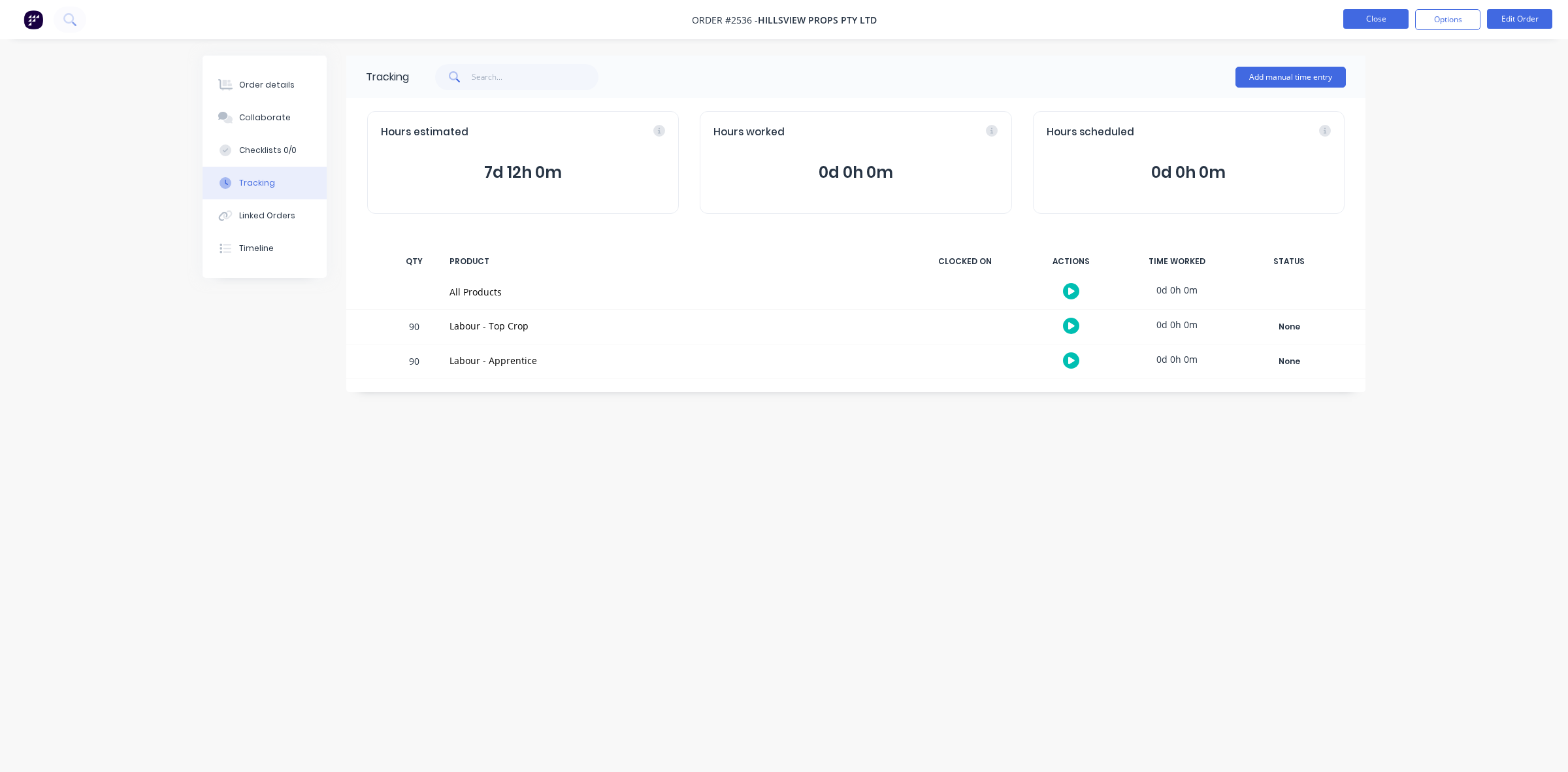
click at [1377, 17] on button "Close" at bounding box center [1376, 19] width 66 height 20
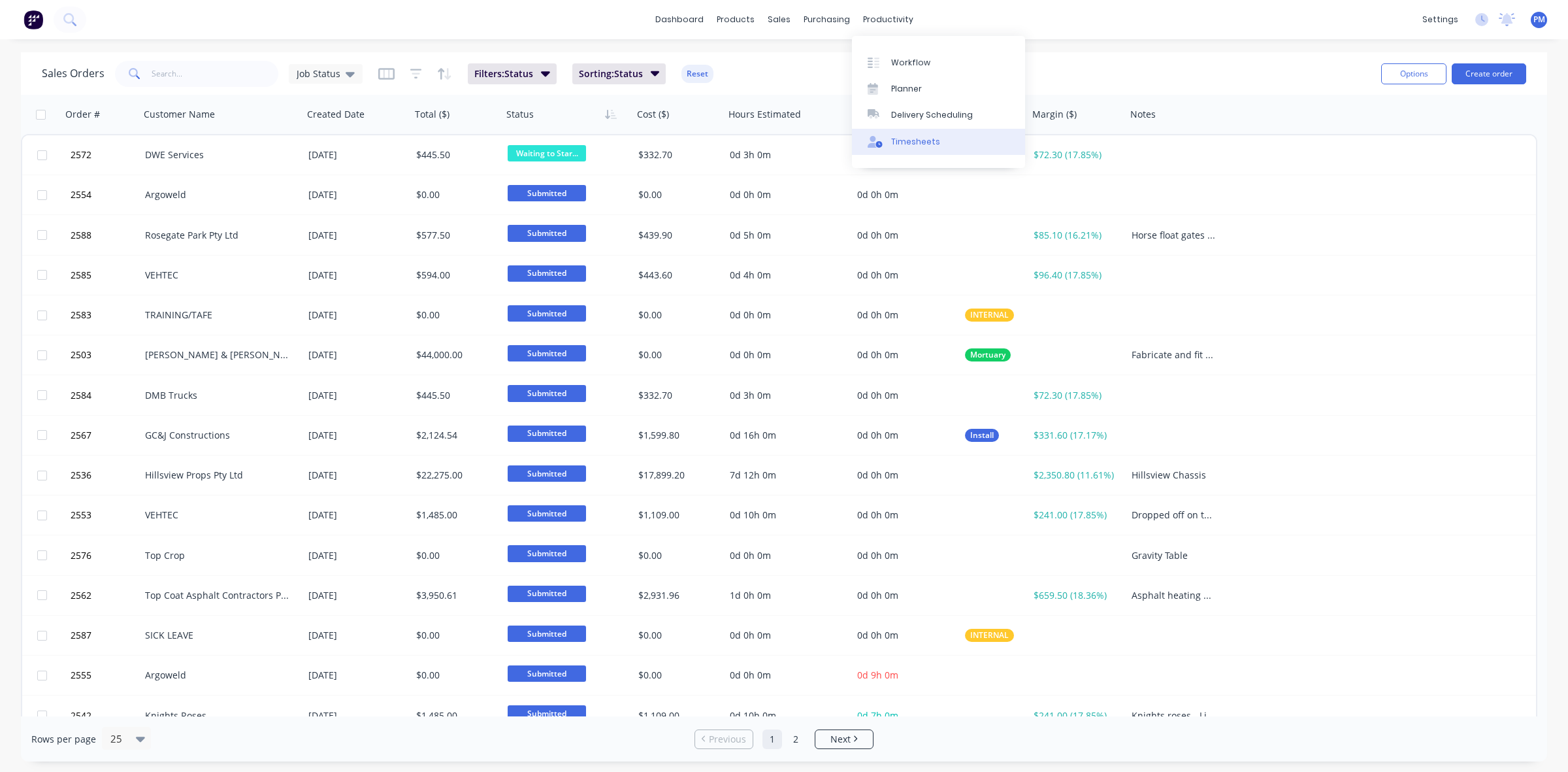
click at [913, 137] on div "Timesheets" at bounding box center [915, 142] width 49 height 12
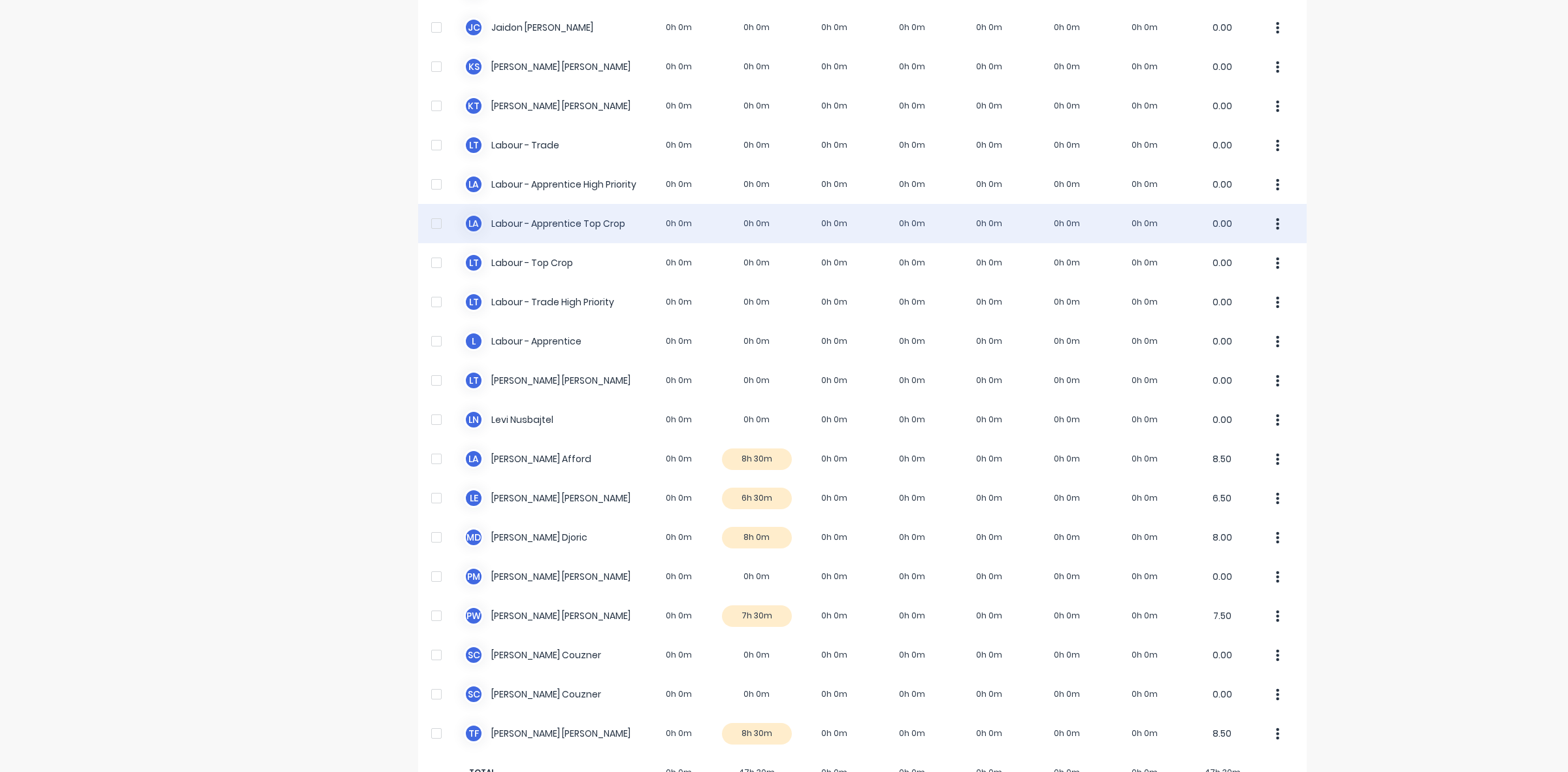
scroll to position [286, 0]
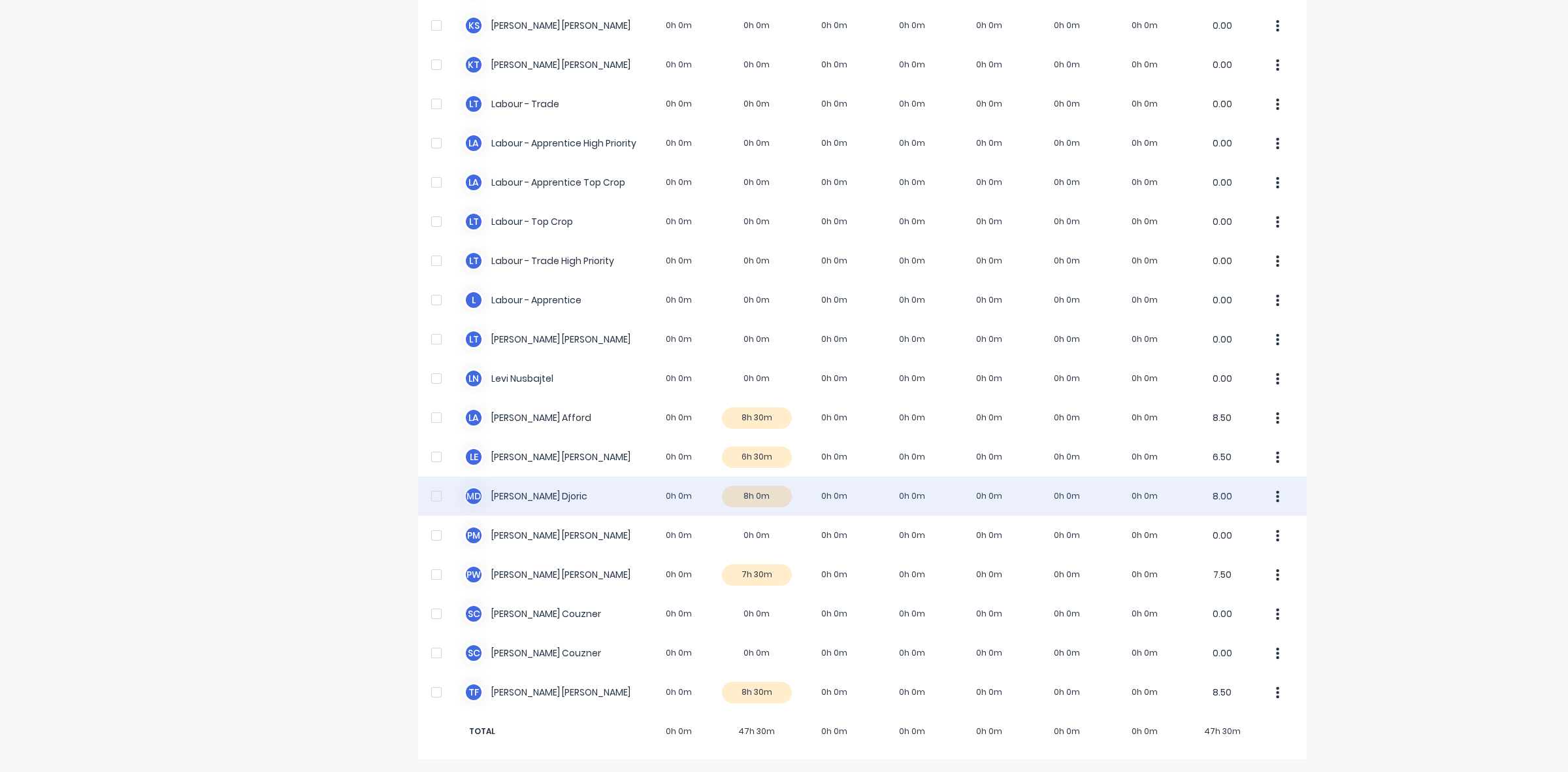
click at [742, 485] on div "M D Micheal Djoric 0h 0m 8h 0m 0h 0m 0h 0m 0h 0m 0h 0m 0h 0m 8.00" at bounding box center [862, 496] width 888 height 39
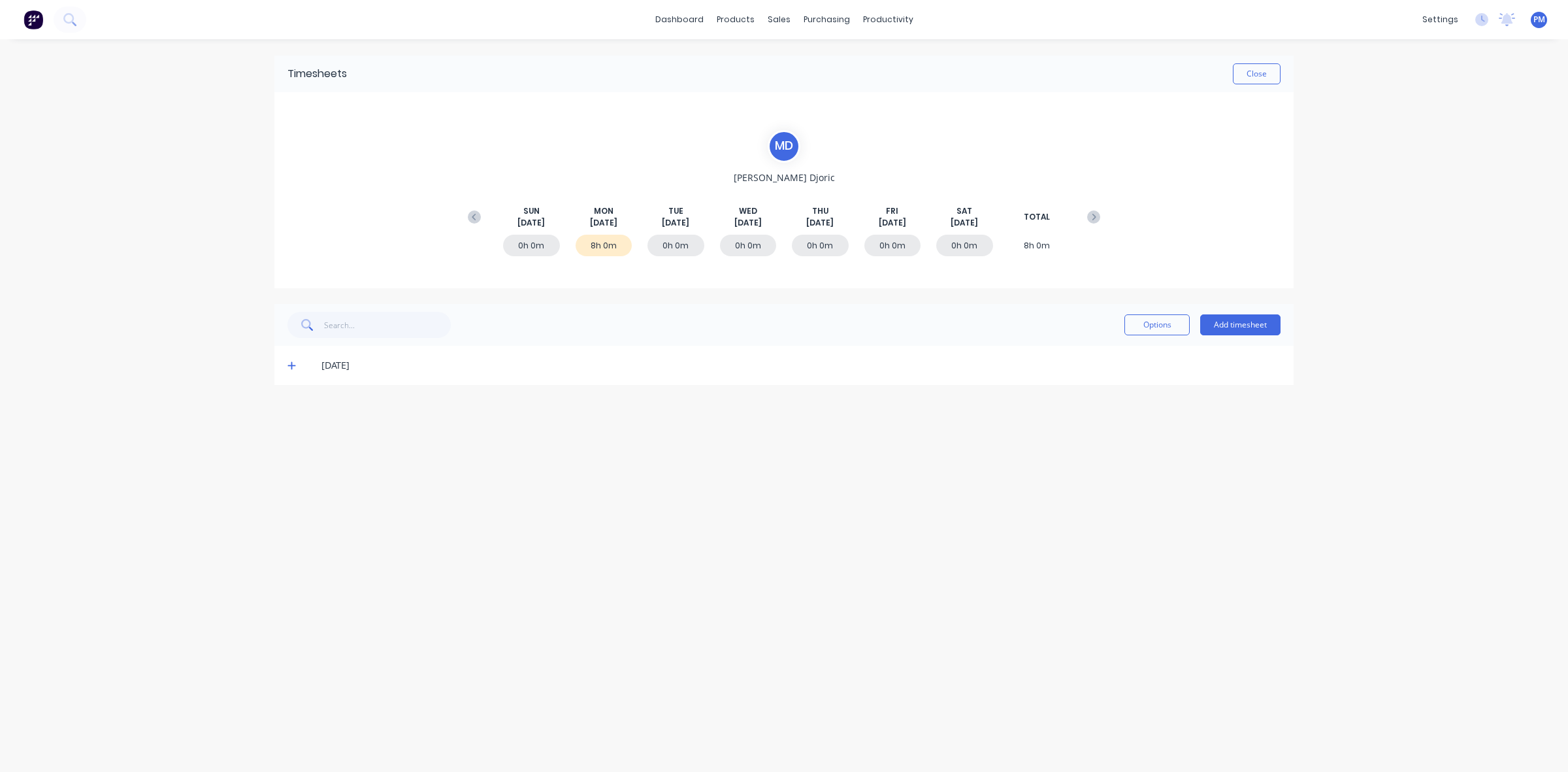
click at [291, 363] on icon at bounding box center [291, 366] width 8 height 8
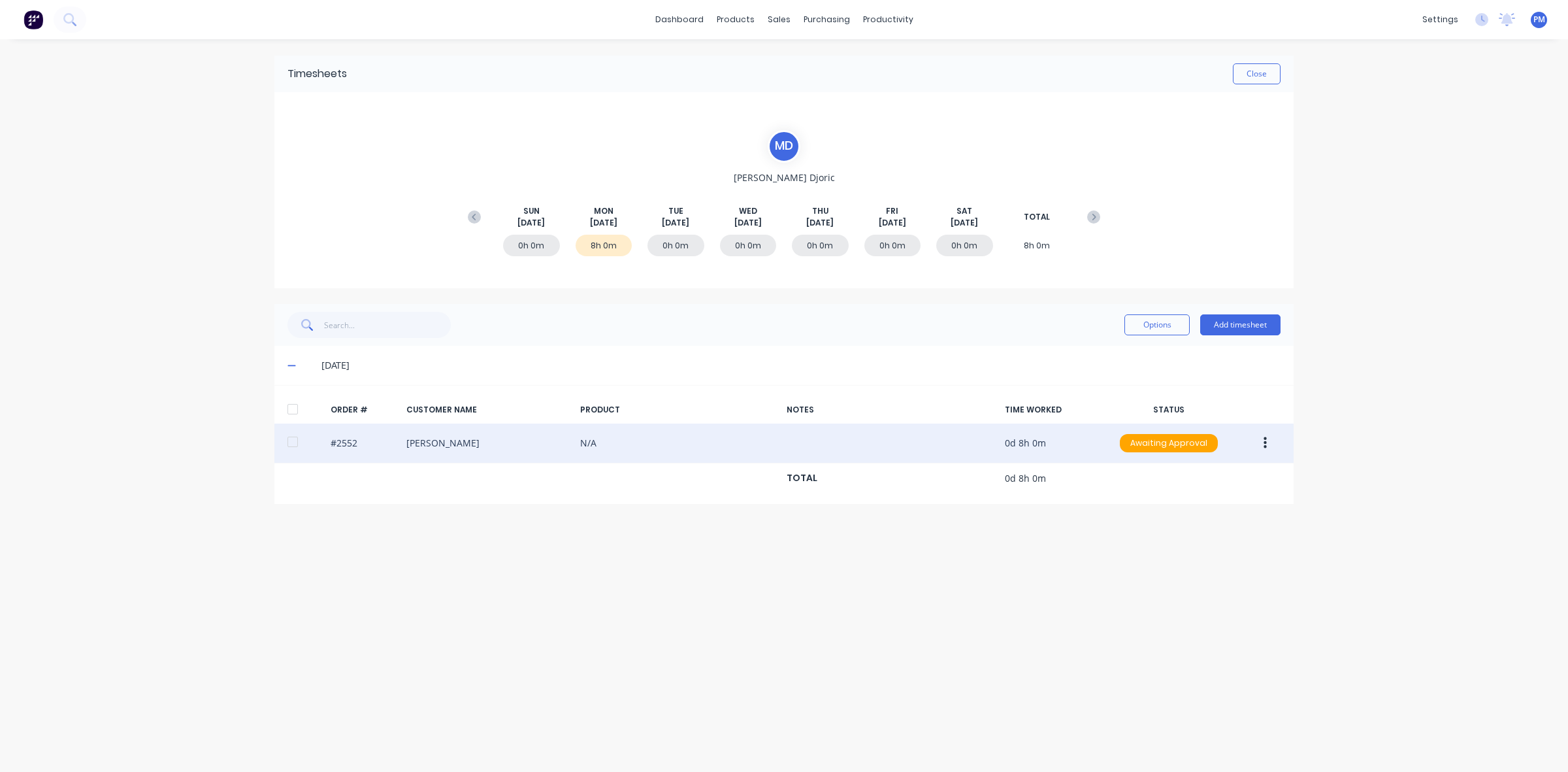
click at [416, 447] on div "#2552 Daniel Browne N/A 0d 8h 0m Awaiting Approval" at bounding box center [783, 443] width 1019 height 40
click at [429, 447] on div "#2552 Daniel Browne N/A 0d 8h 0m Awaiting Approval" at bounding box center [783, 443] width 1019 height 40
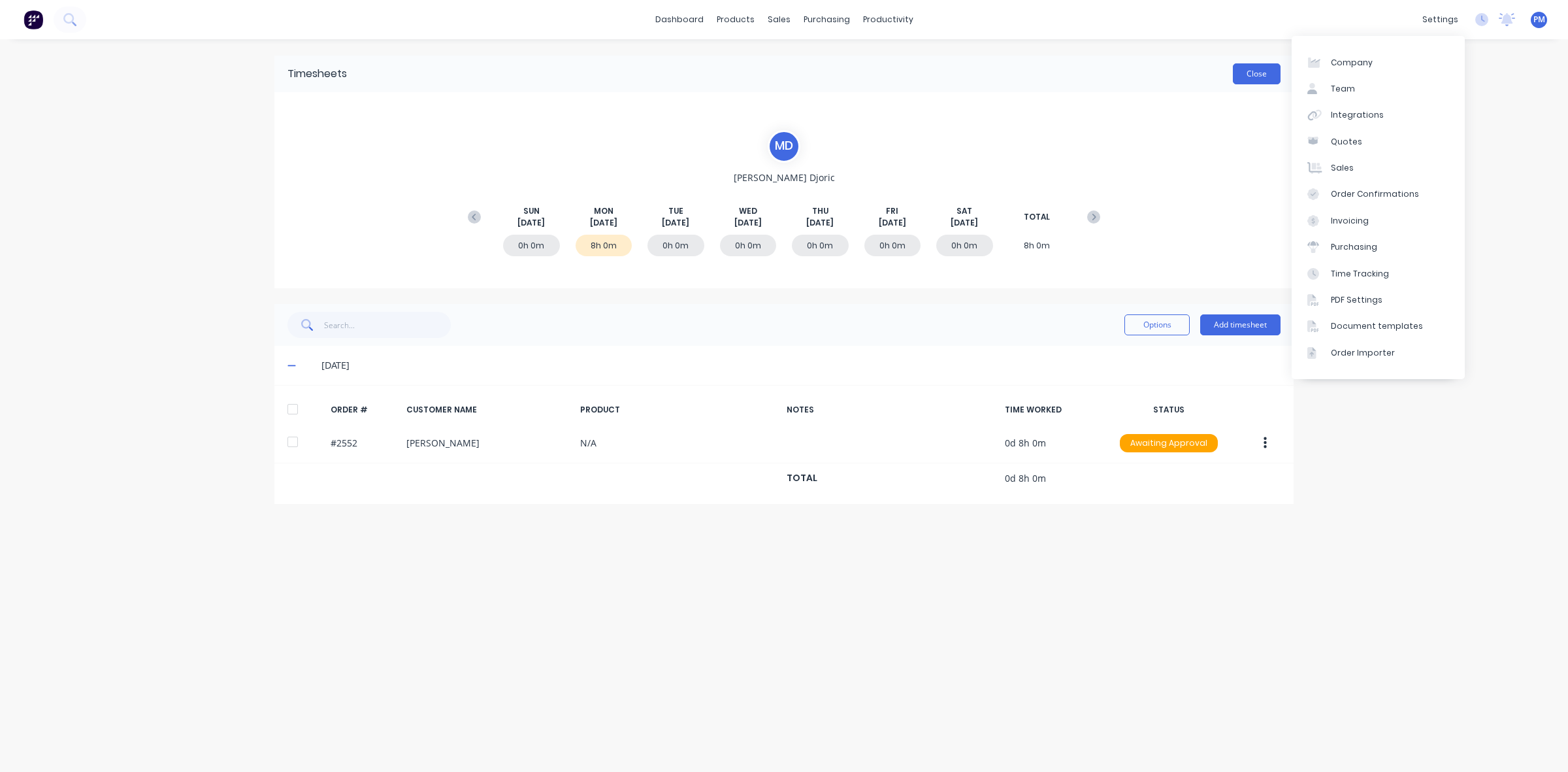
click at [1254, 72] on button "Close" at bounding box center [1256, 74] width 47 height 21
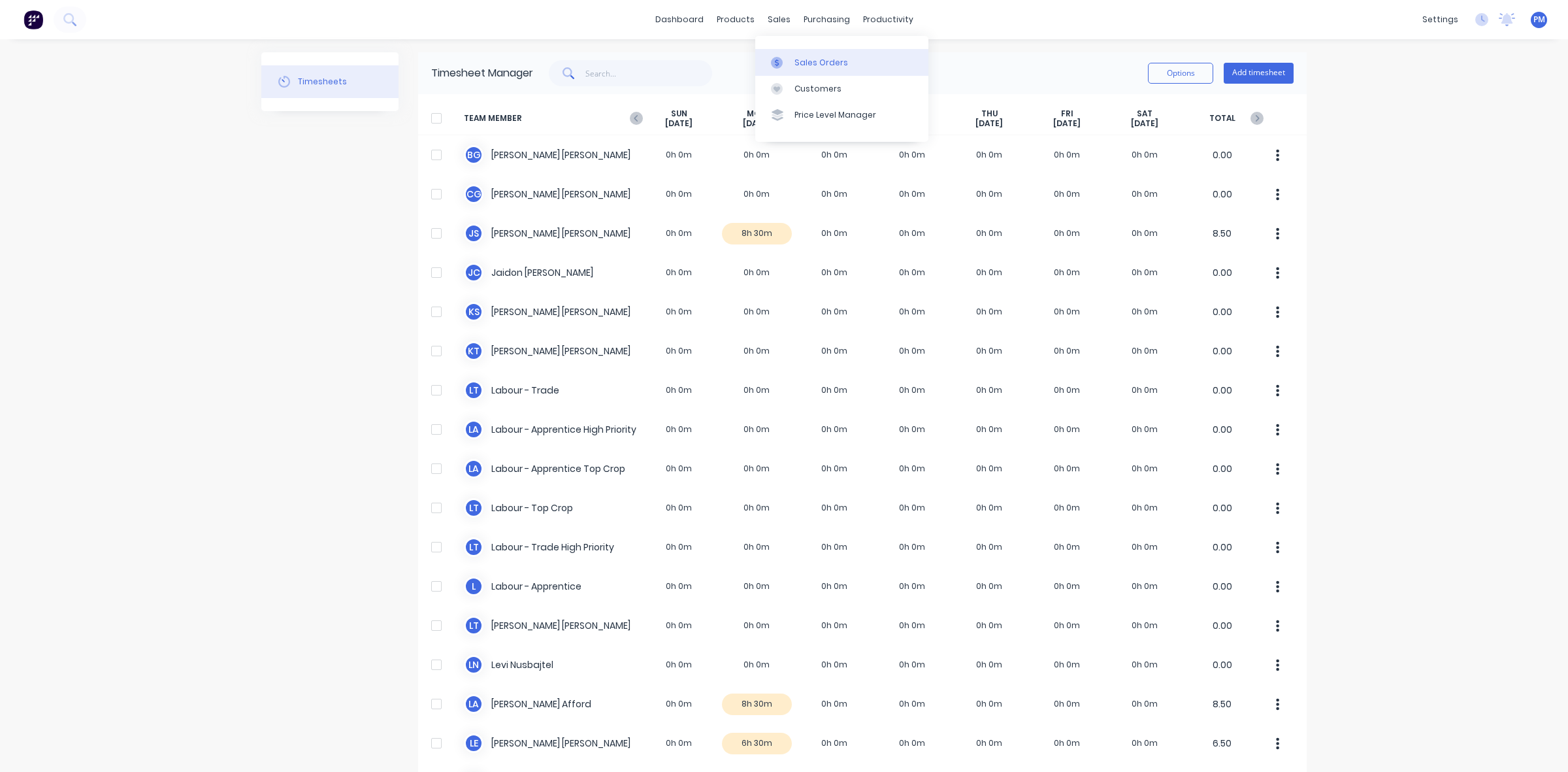
click at [807, 59] on div "Sales Orders" at bounding box center [820, 63] width 53 height 12
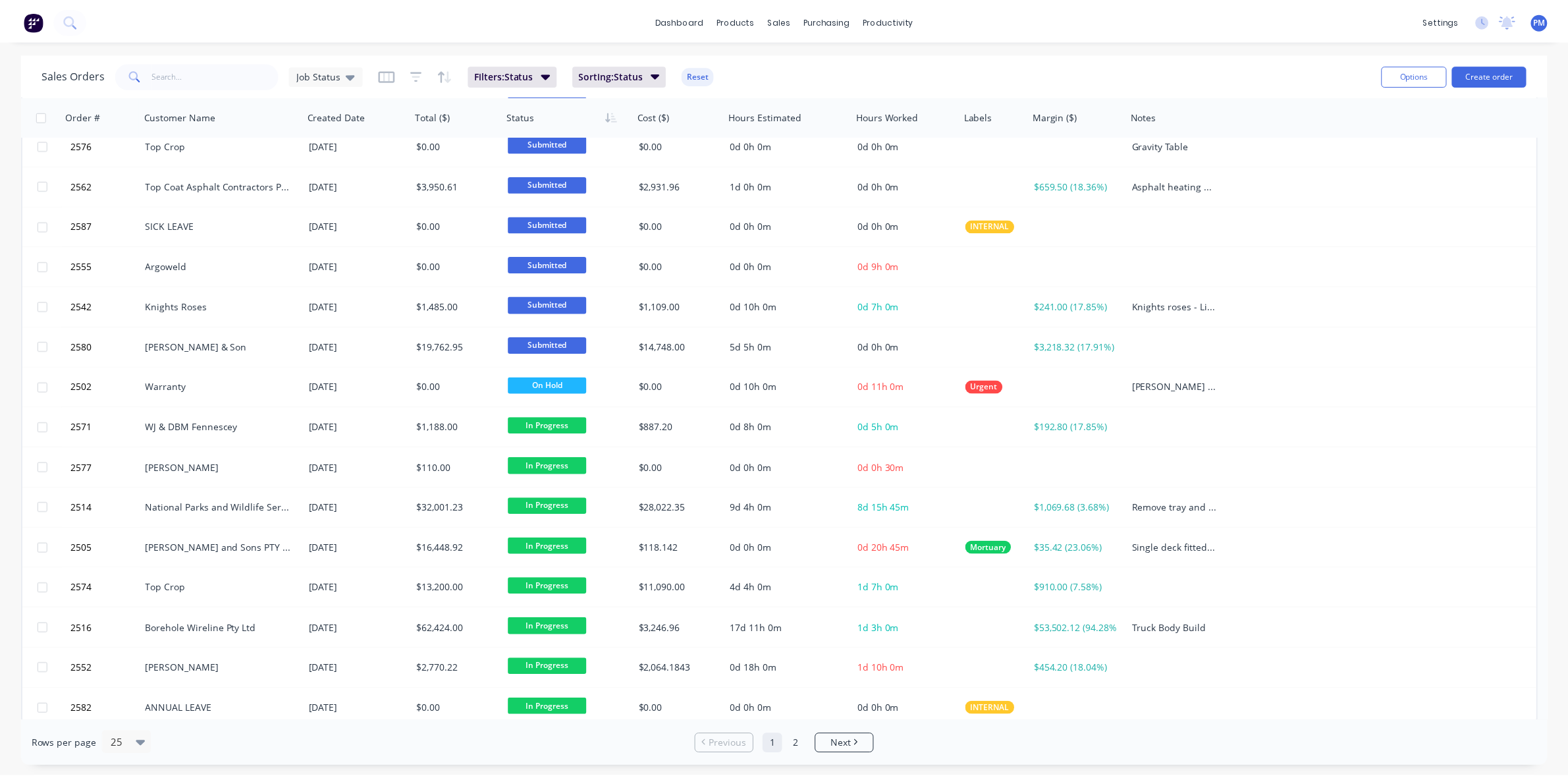
scroll to position [421, 0]
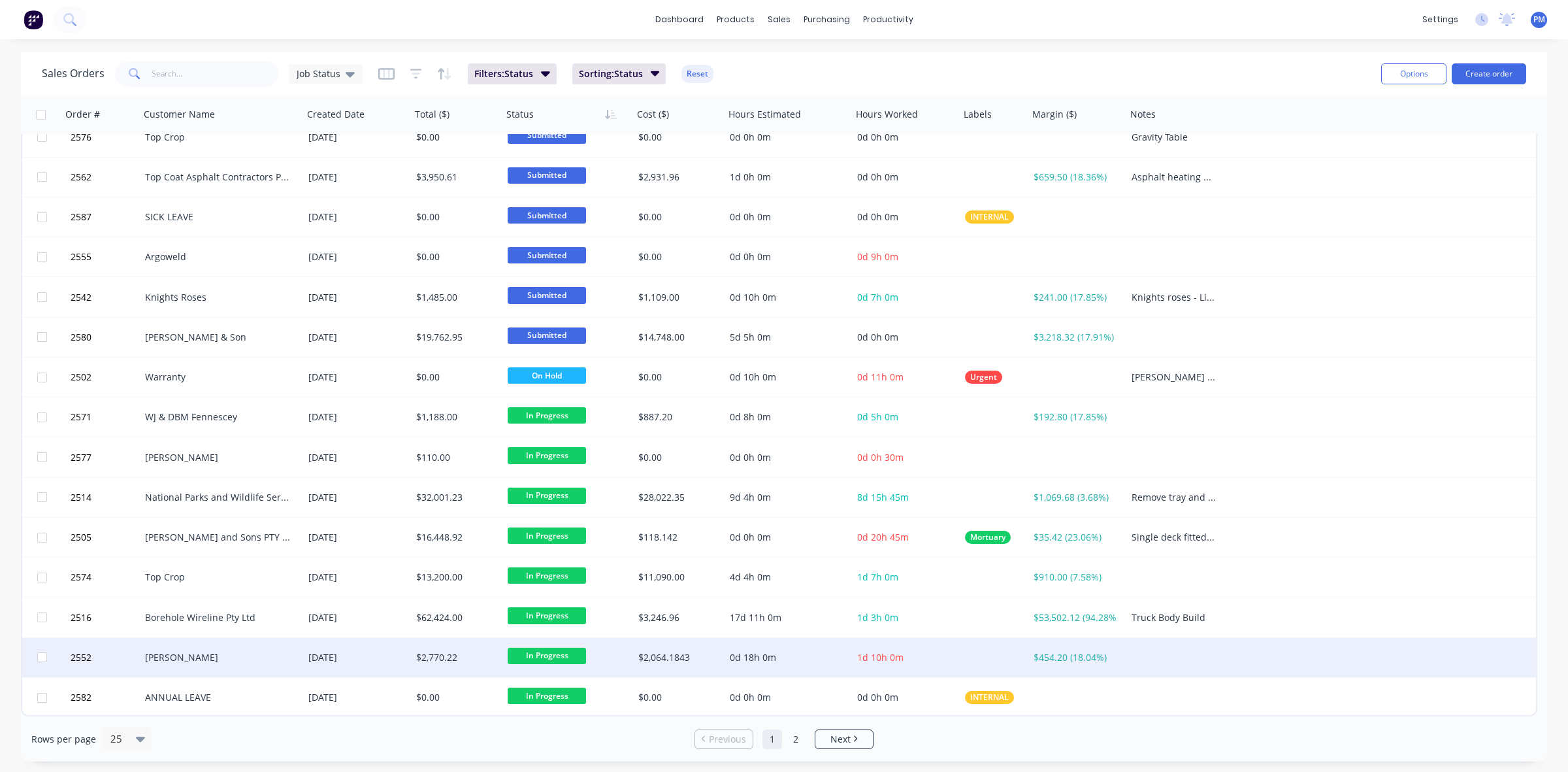
click at [236, 652] on div "[PERSON_NAME]" at bounding box center [217, 657] width 145 height 13
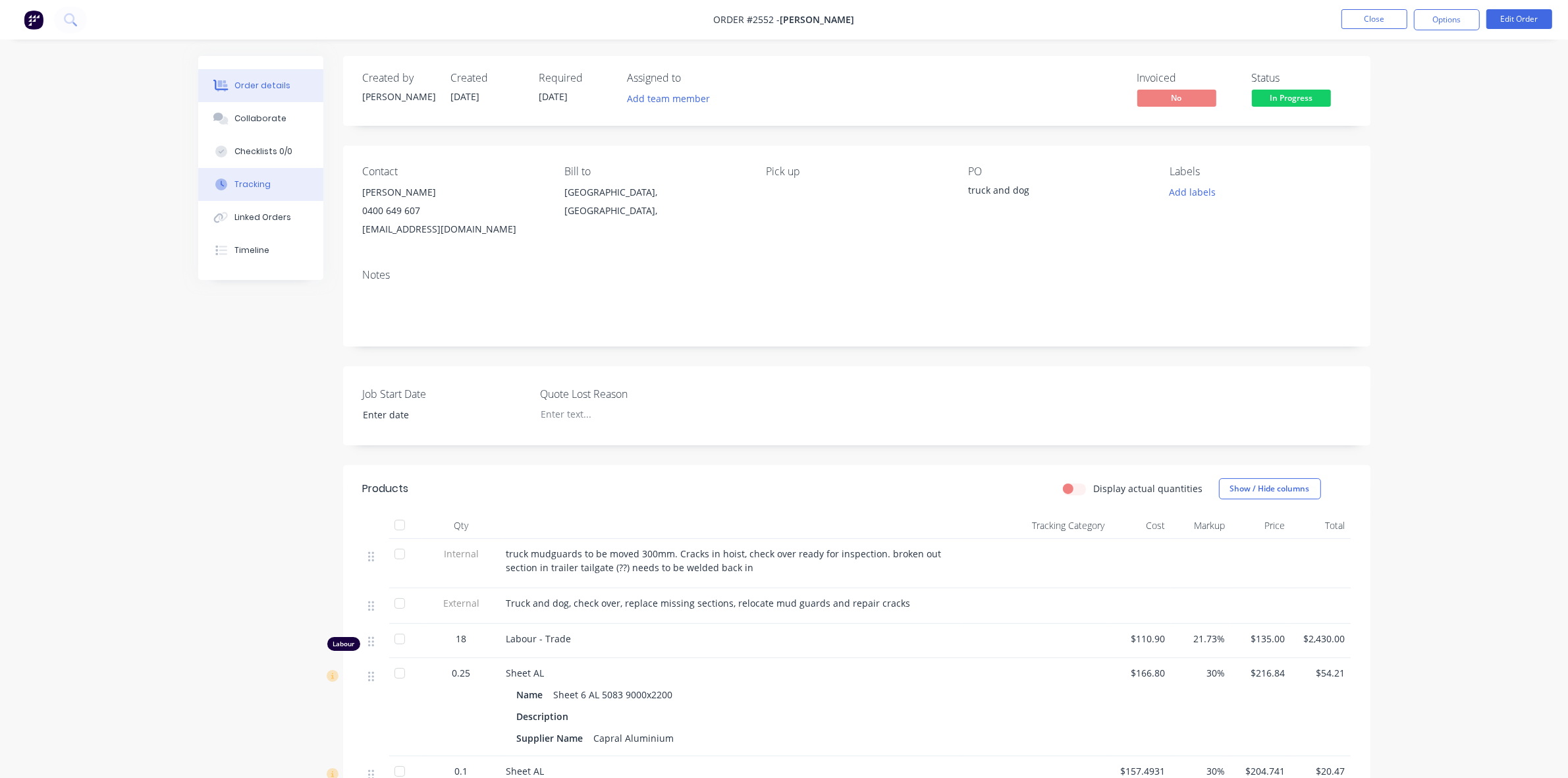
click at [251, 182] on div "Tracking" at bounding box center [252, 185] width 36 height 12
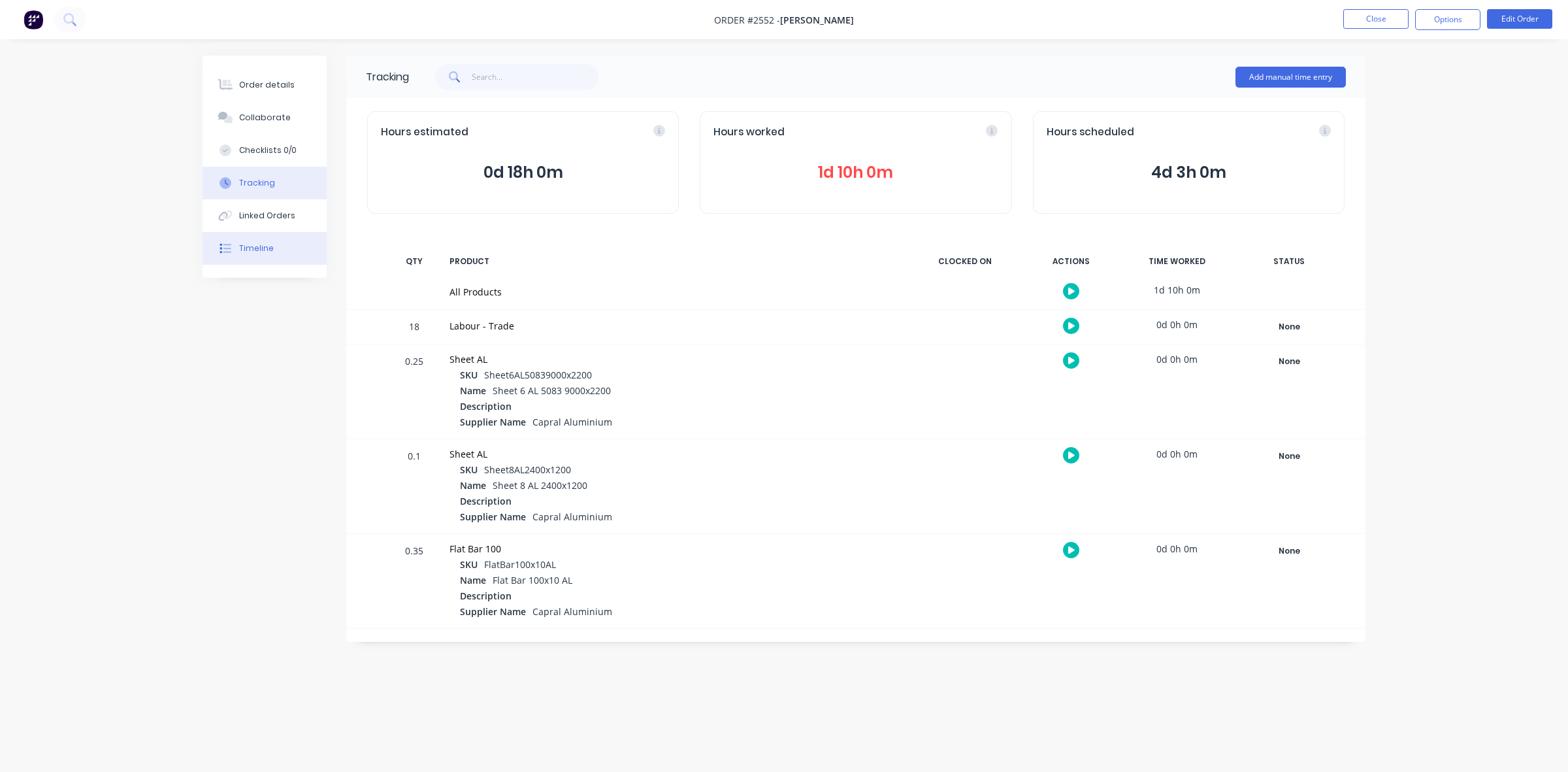
click at [248, 245] on div "Timeline" at bounding box center [256, 248] width 34 height 12
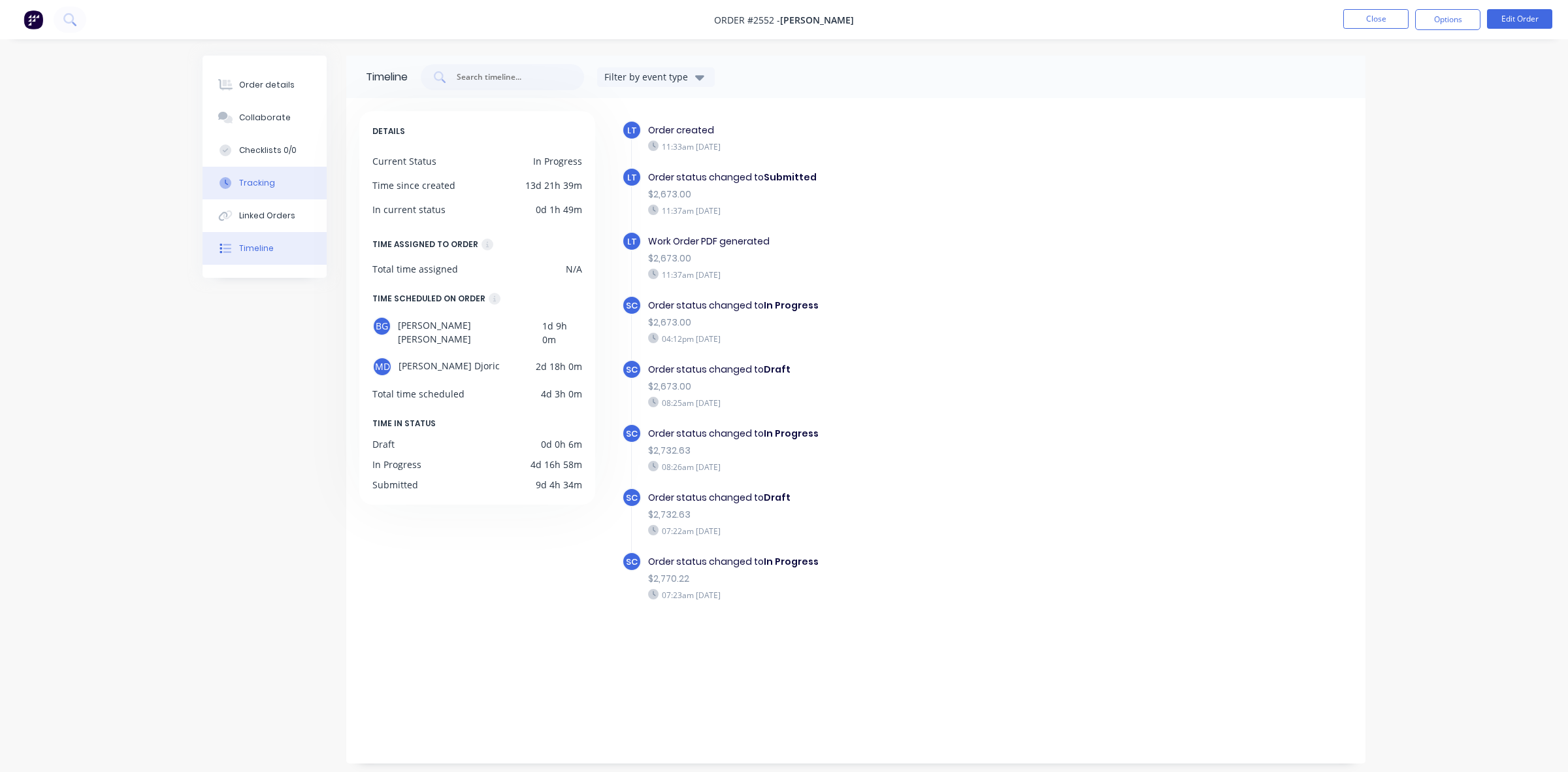
click at [260, 183] on div "Tracking" at bounding box center [257, 183] width 36 height 12
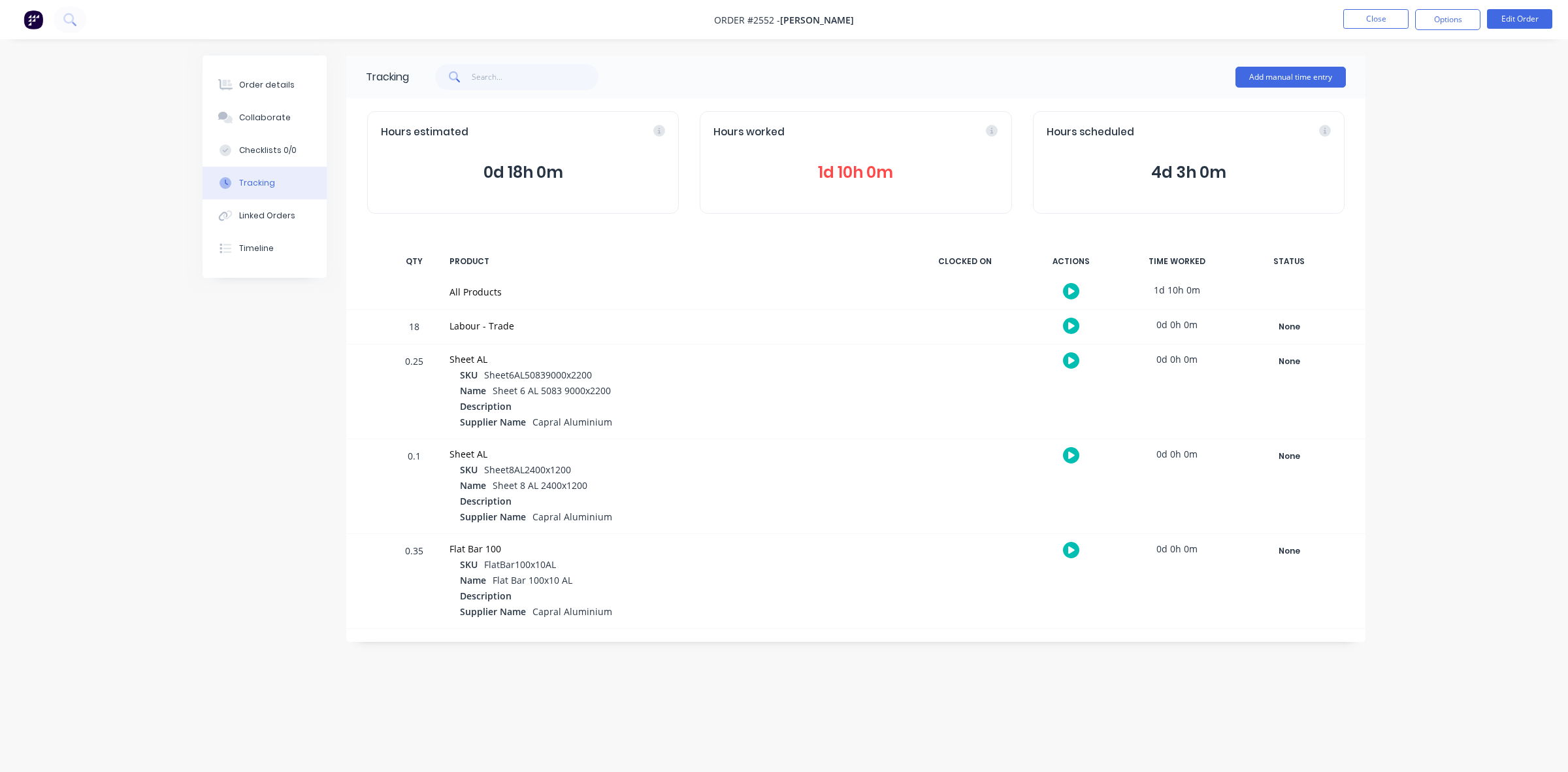
click at [838, 173] on span "1d 10h 0m" at bounding box center [855, 172] width 284 height 23
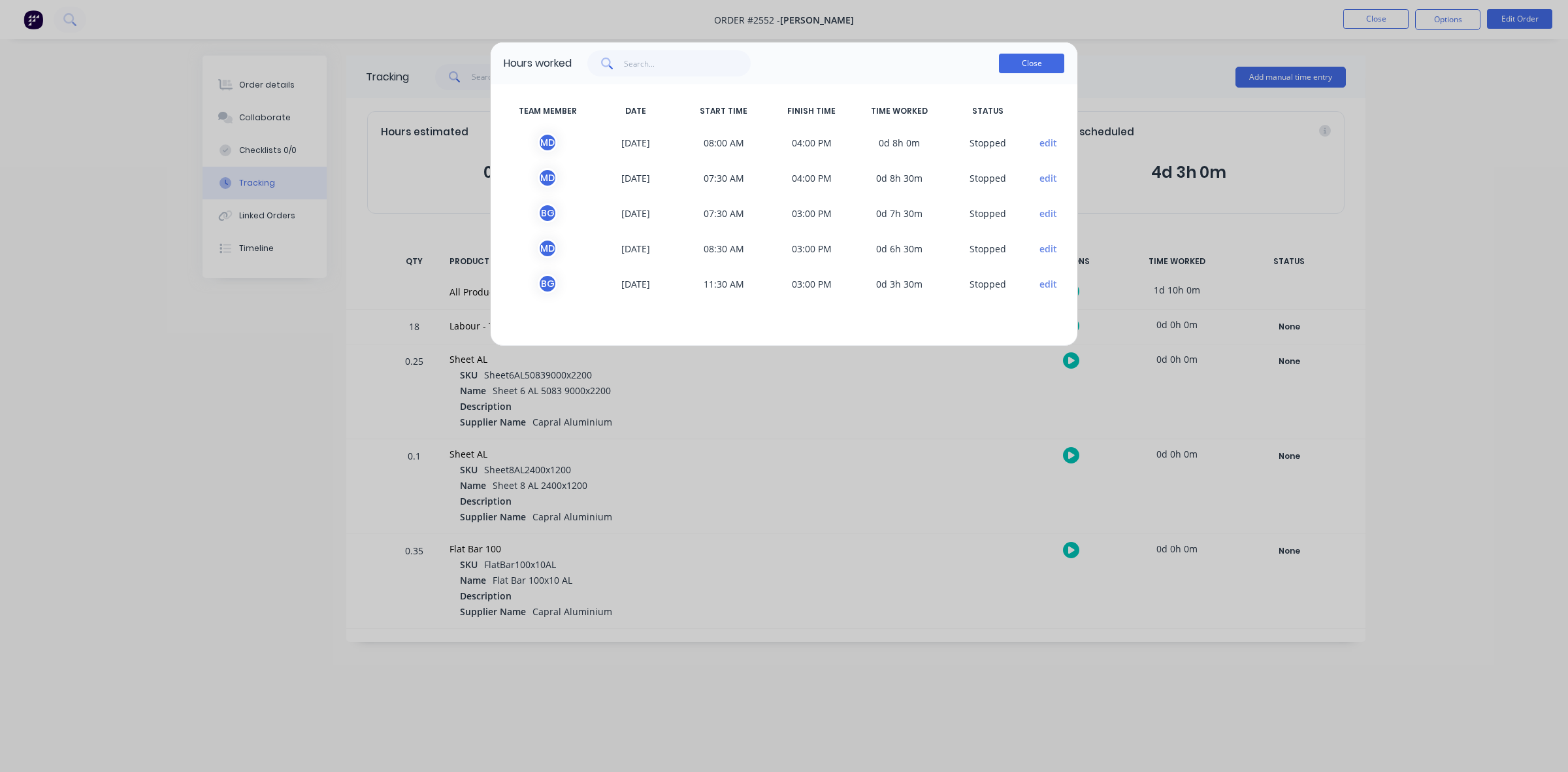
click at [1031, 66] on button "Close" at bounding box center [1032, 63] width 66 height 20
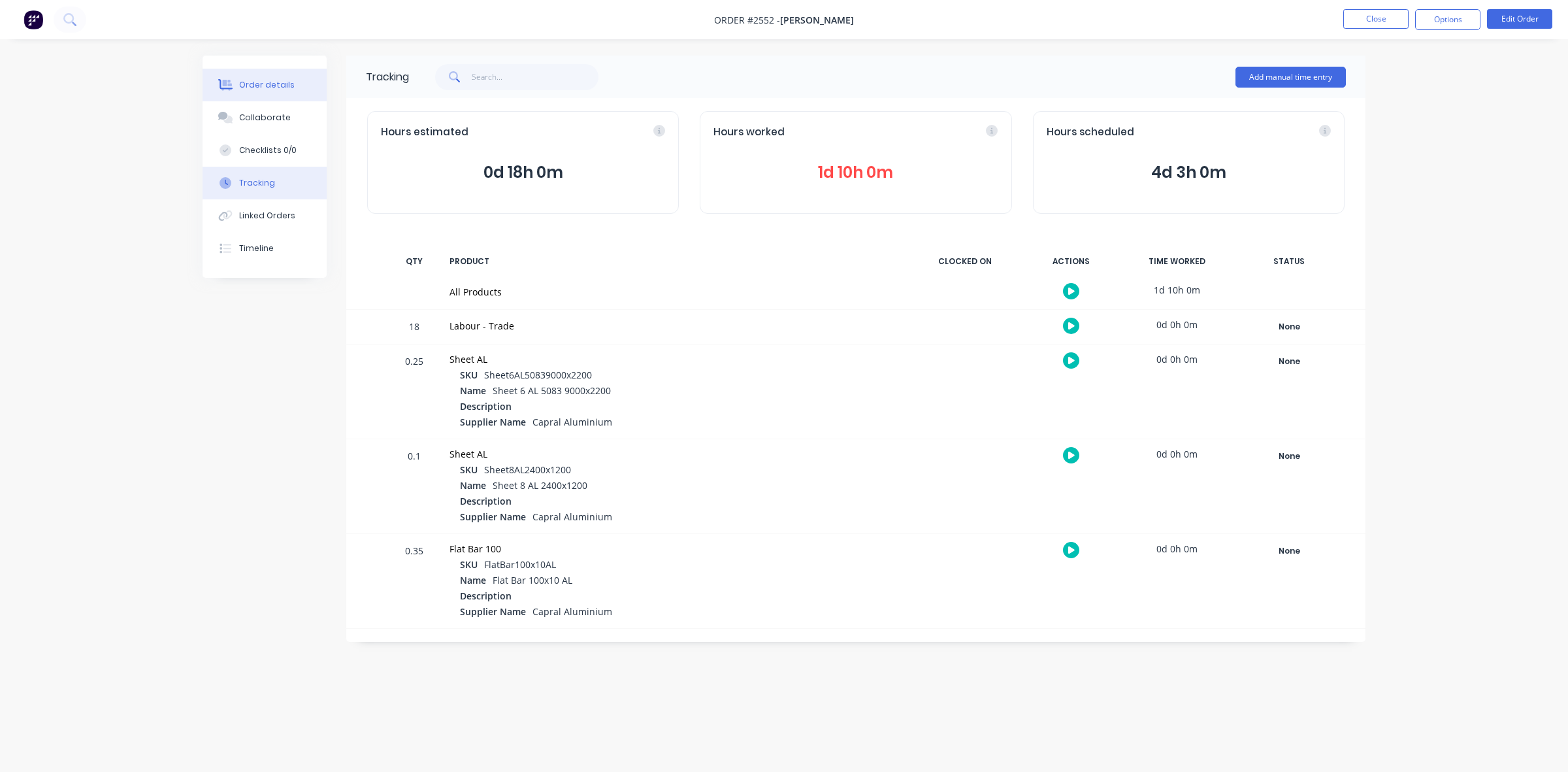
click at [275, 80] on div "Order details" at bounding box center [267, 85] width 55 height 12
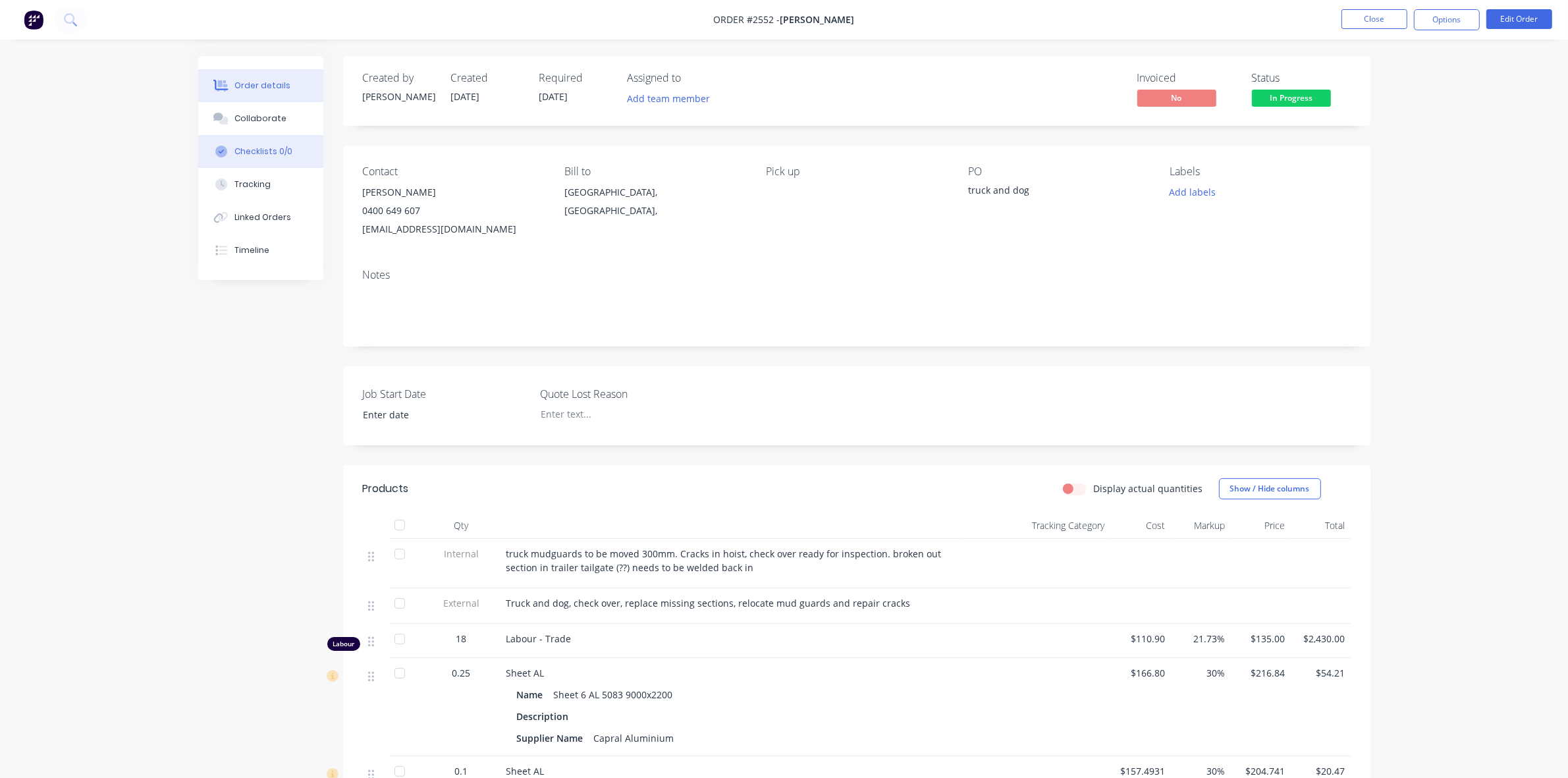
click at [257, 150] on div "Checklists 0/0" at bounding box center [263, 151] width 58 height 12
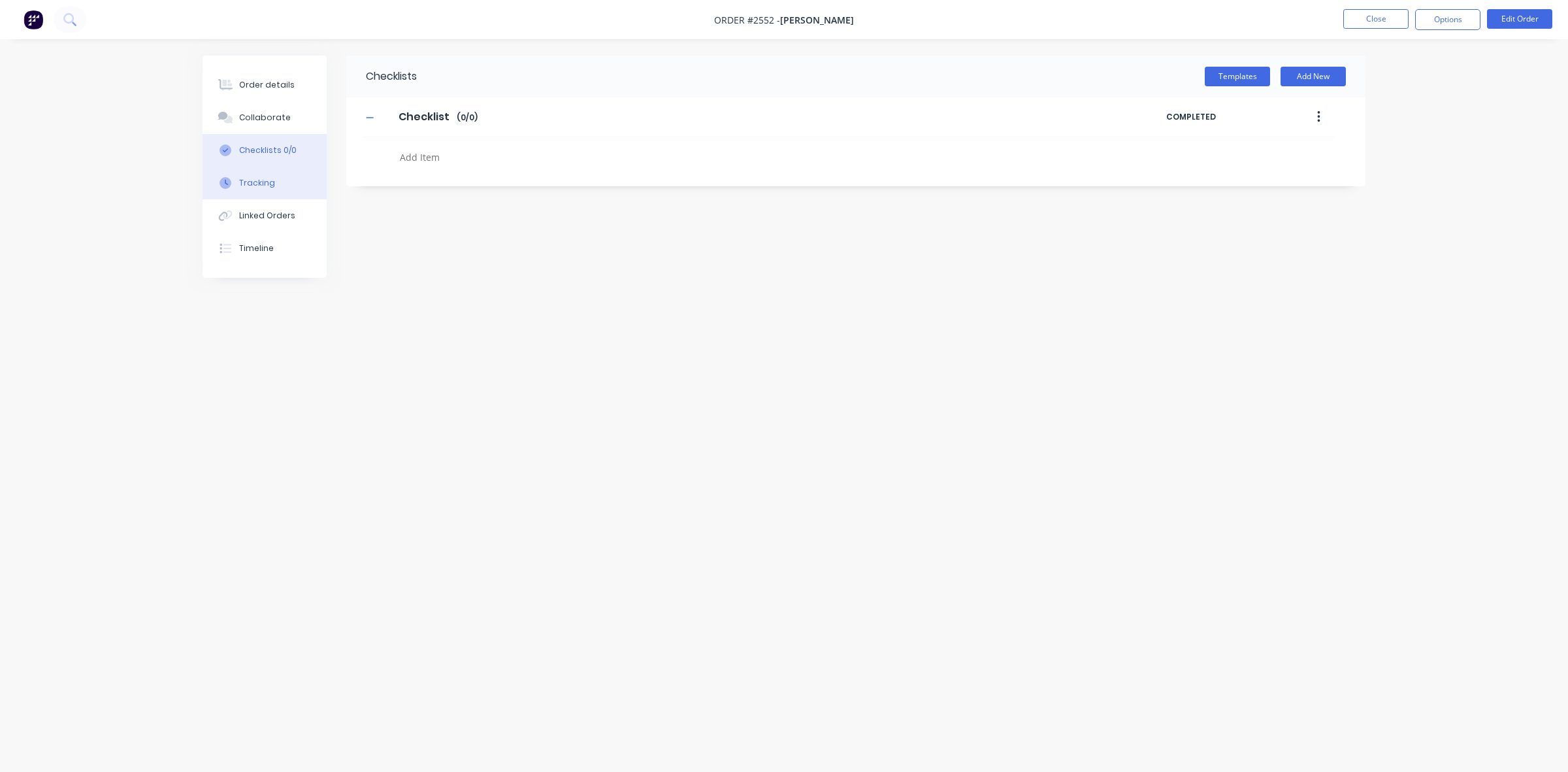
click at [261, 177] on div "Tracking" at bounding box center [257, 183] width 36 height 12
